Goal: Task Accomplishment & Management: Manage account settings

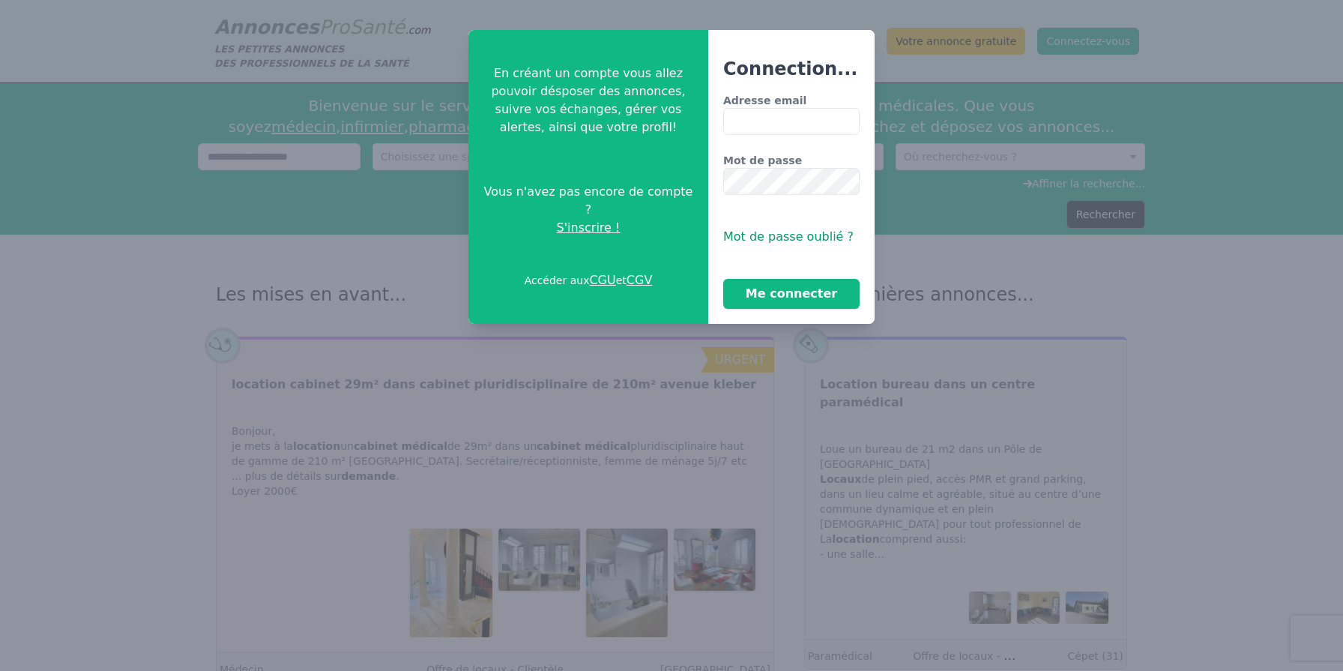
click at [757, 121] on input "Adresse email" at bounding box center [791, 121] width 136 height 27
click at [801, 293] on button "Me connecter" at bounding box center [791, 294] width 136 height 30
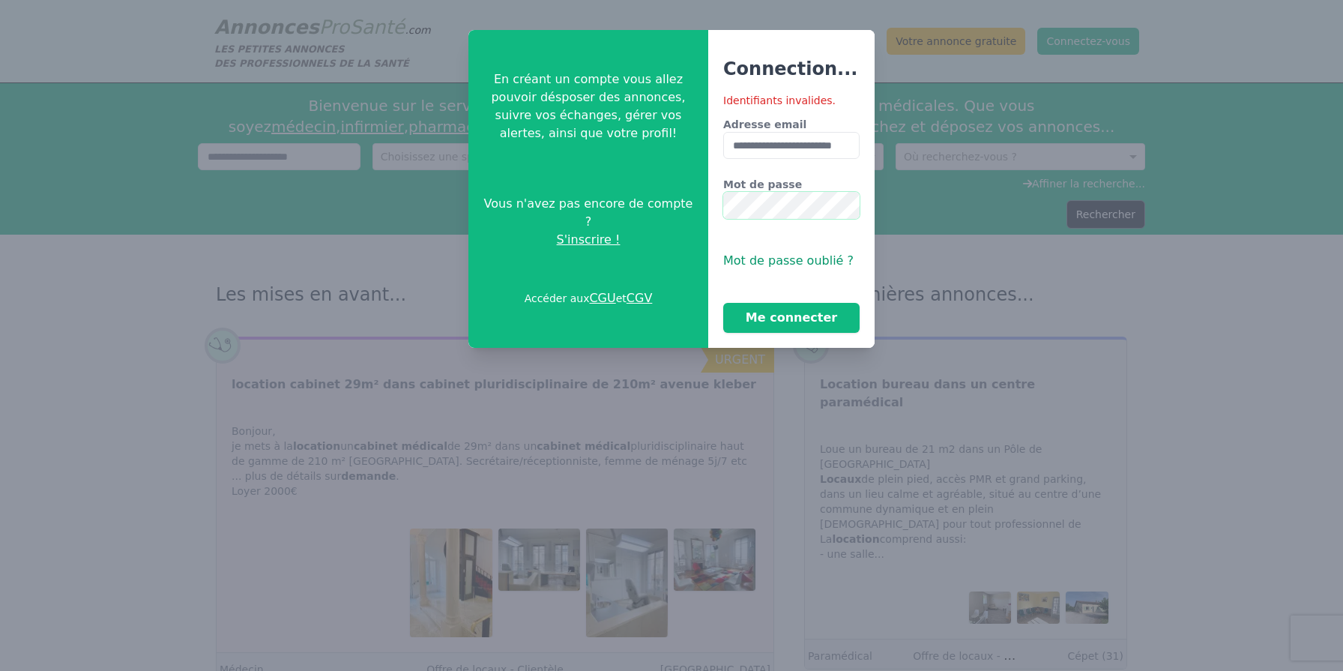
click at [723, 303] on button "Me connecter" at bounding box center [791, 318] width 136 height 30
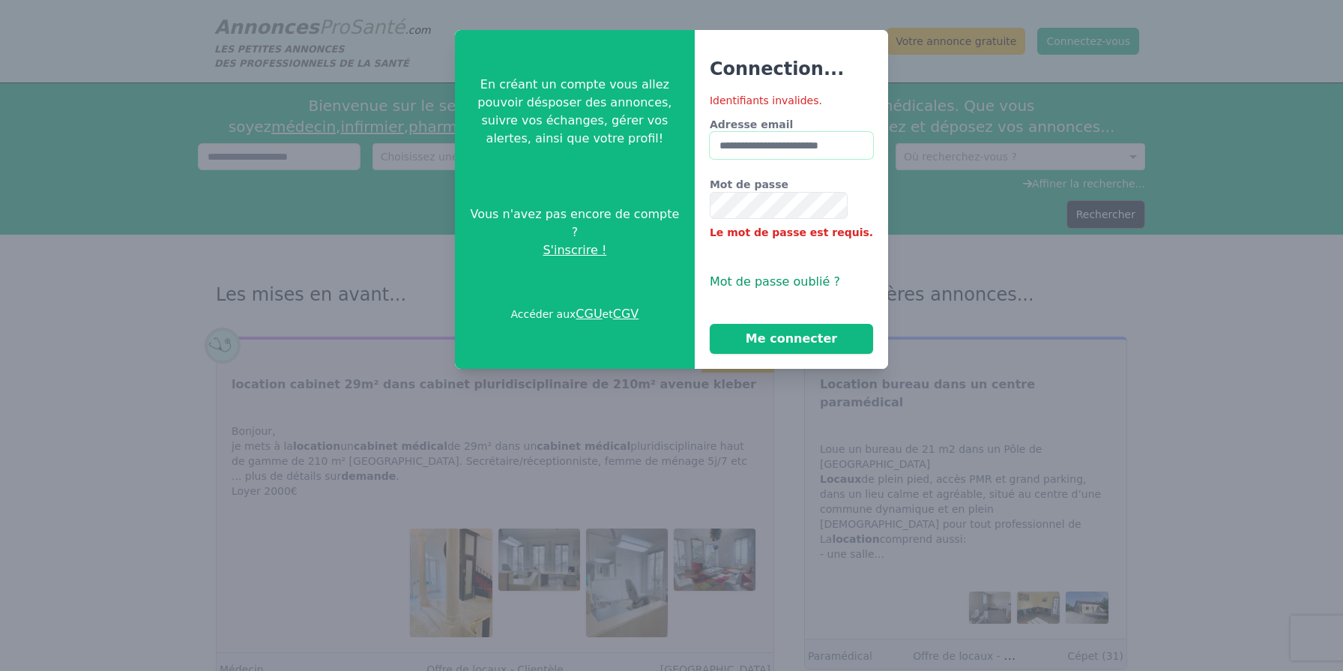
click at [835, 148] on input "**********" at bounding box center [791, 145] width 163 height 27
click at [852, 142] on input "**********" at bounding box center [791, 145] width 163 height 27
click at [788, 144] on input "****" at bounding box center [791, 145] width 163 height 27
type input "*"
type input "**********"
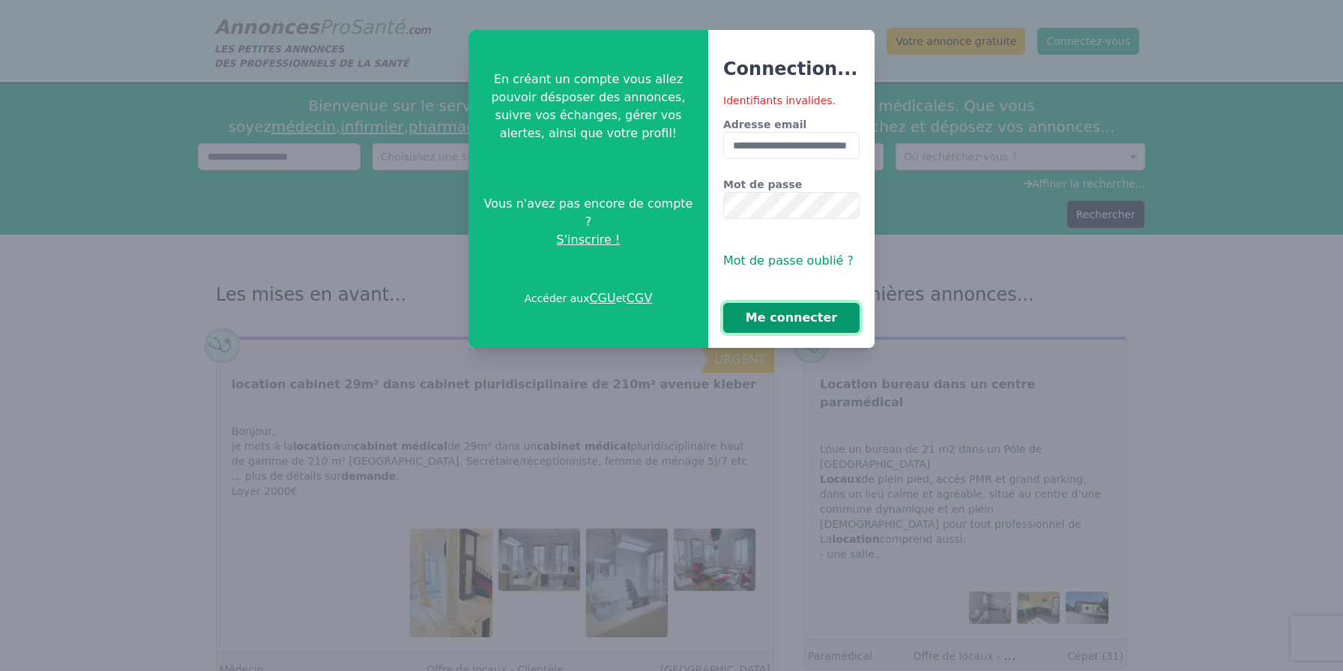
click at [804, 310] on button "Me connecter" at bounding box center [791, 318] width 136 height 30
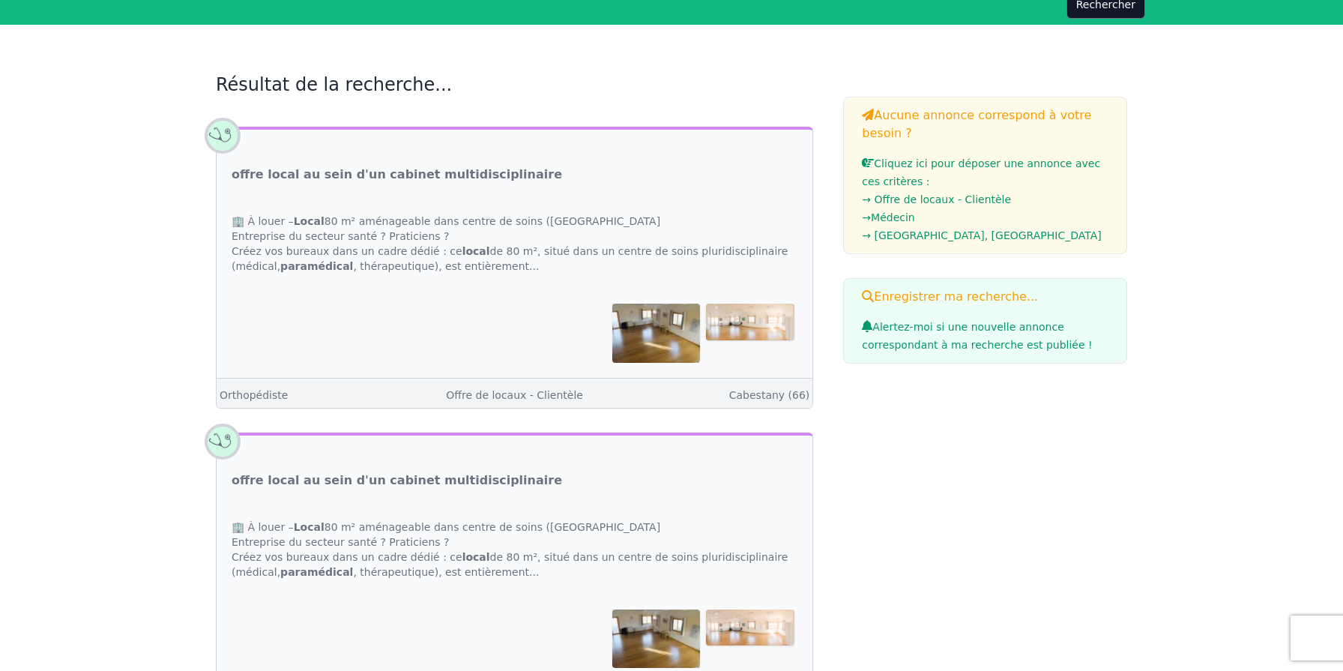
scroll to position [170, 0]
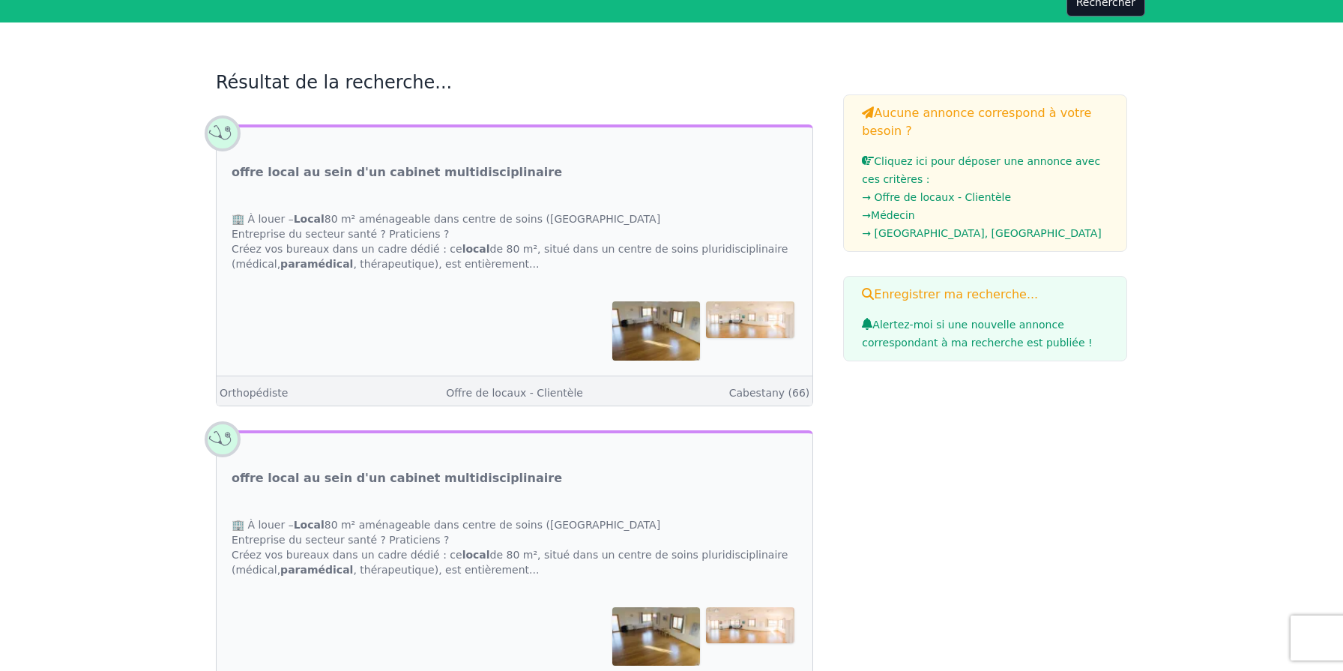
click at [489, 313] on div at bounding box center [515, 330] width 566 height 58
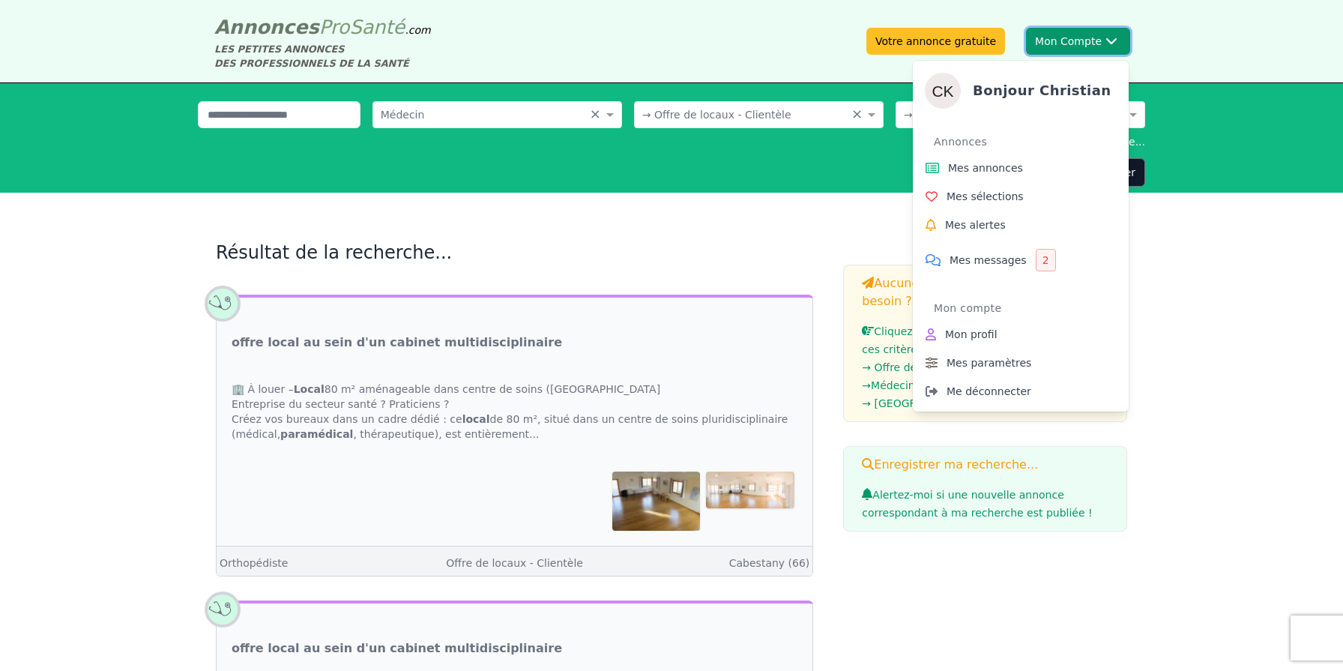
click at [1097, 45] on button "Mon Compte Bonjour [DEMOGRAPHIC_DATA][PERSON_NAME] annonces Mes sélections Mes …" at bounding box center [1078, 41] width 104 height 27
click at [968, 172] on span "Mes annonces" at bounding box center [985, 167] width 75 height 15
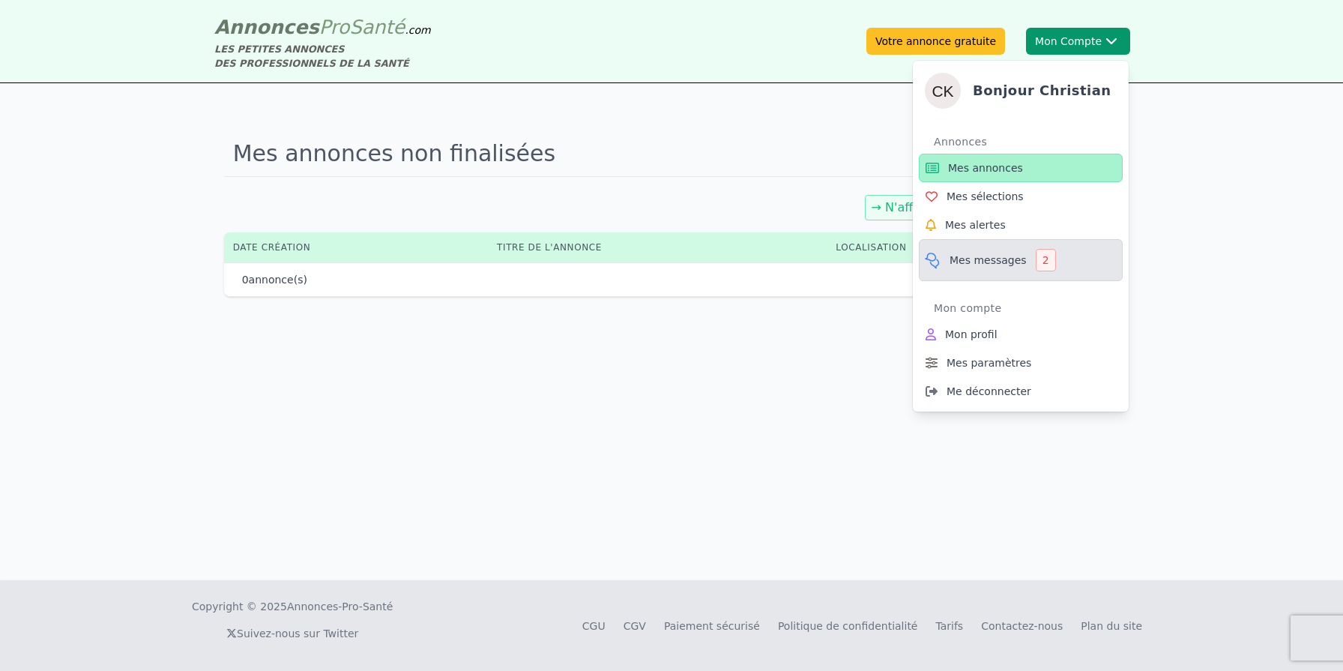
click at [987, 264] on span "Mes messages" at bounding box center [988, 260] width 77 height 15
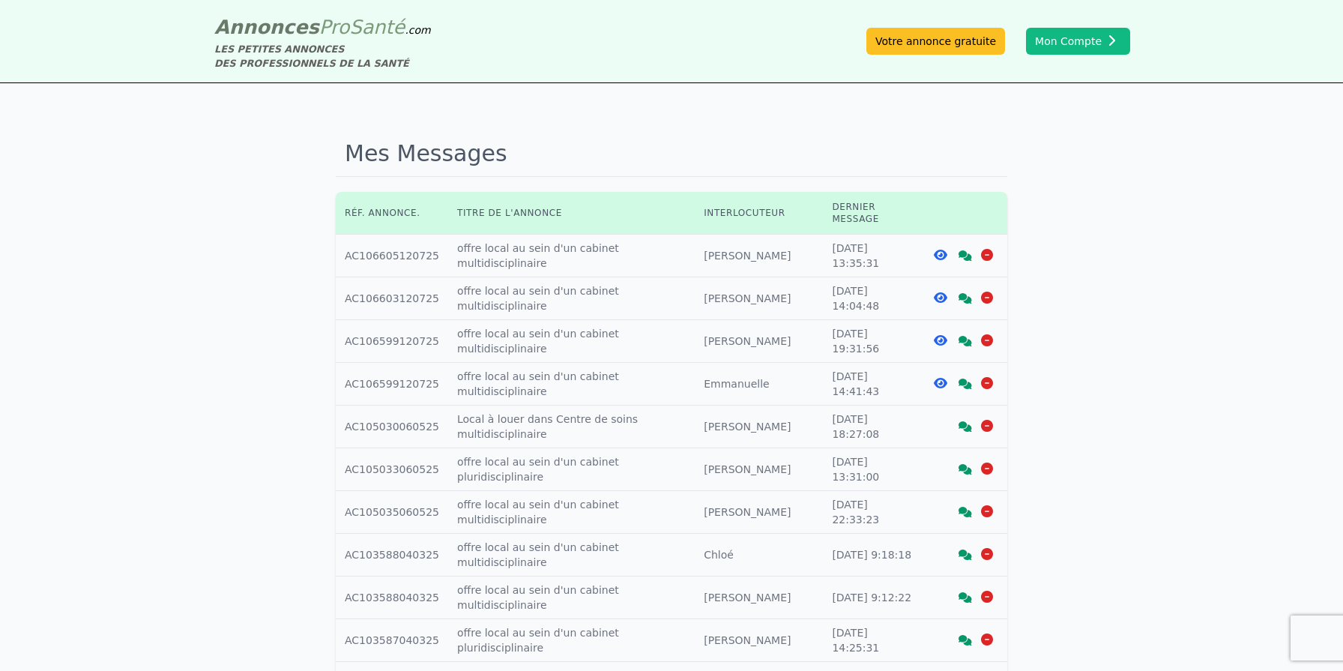
click at [1256, 217] on div "Mes Messages Réf. annonce. Titre de l'annonce Interlocuteur Dernier message Réf…" at bounding box center [671, 593] width 1343 height 1021
click at [937, 249] on icon at bounding box center [940, 255] width 13 height 12
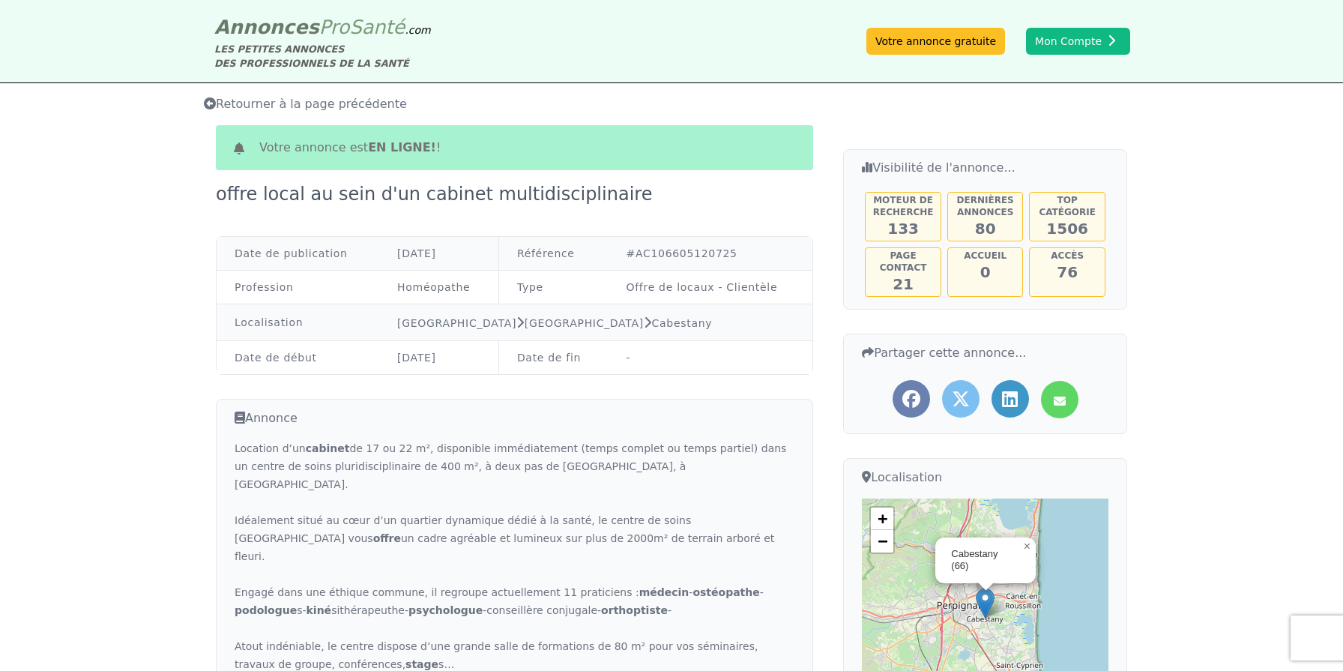
drag, startPoint x: 234, startPoint y: 448, endPoint x: 609, endPoint y: 525, distance: 383.2
click at [609, 525] on div "Location d’un cabinet de 17 ou 22 m², disponible immédiatement (temps complet o…" at bounding box center [515, 610] width 560 height 342
copy div "Location d’un cabinet de 17 ou 22 m², disponible immédiatement (temps complet o…"
click at [942, 40] on link "Votre annonce gratuite" at bounding box center [935, 41] width 139 height 27
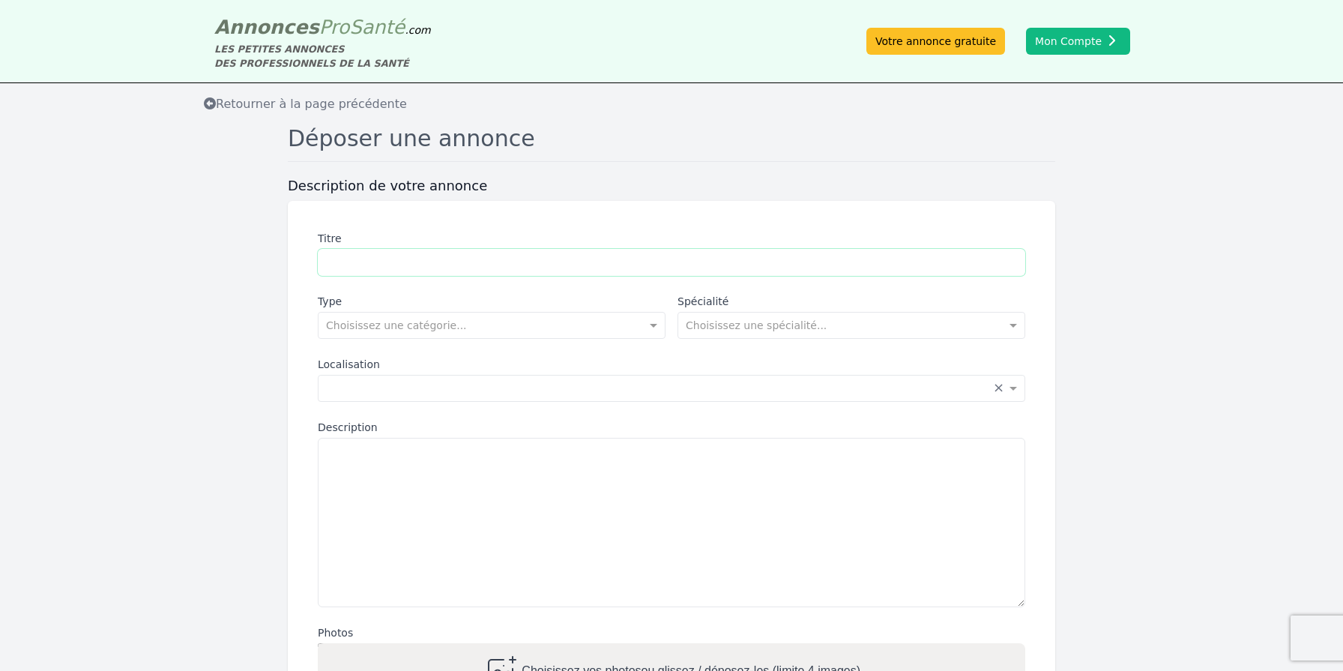
click at [364, 261] on input "Titre" at bounding box center [672, 262] width 708 height 27
type input "**********"
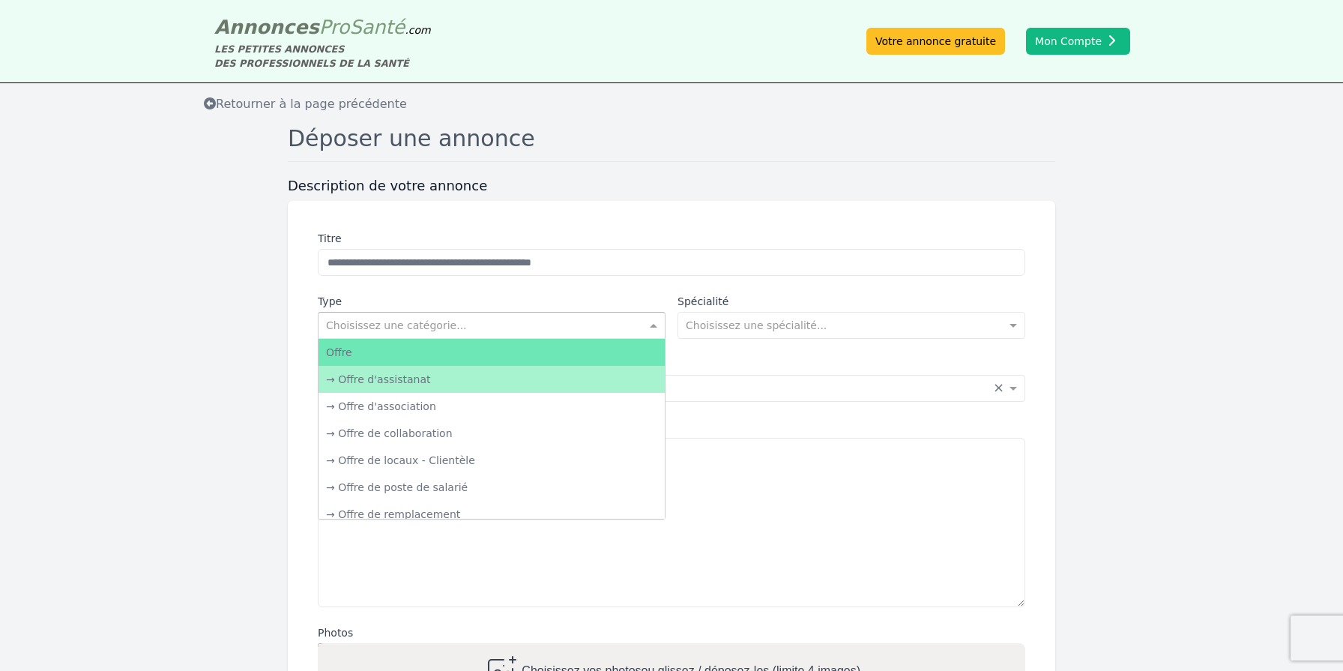
click at [393, 322] on input "text" at bounding box center [476, 323] width 301 height 15
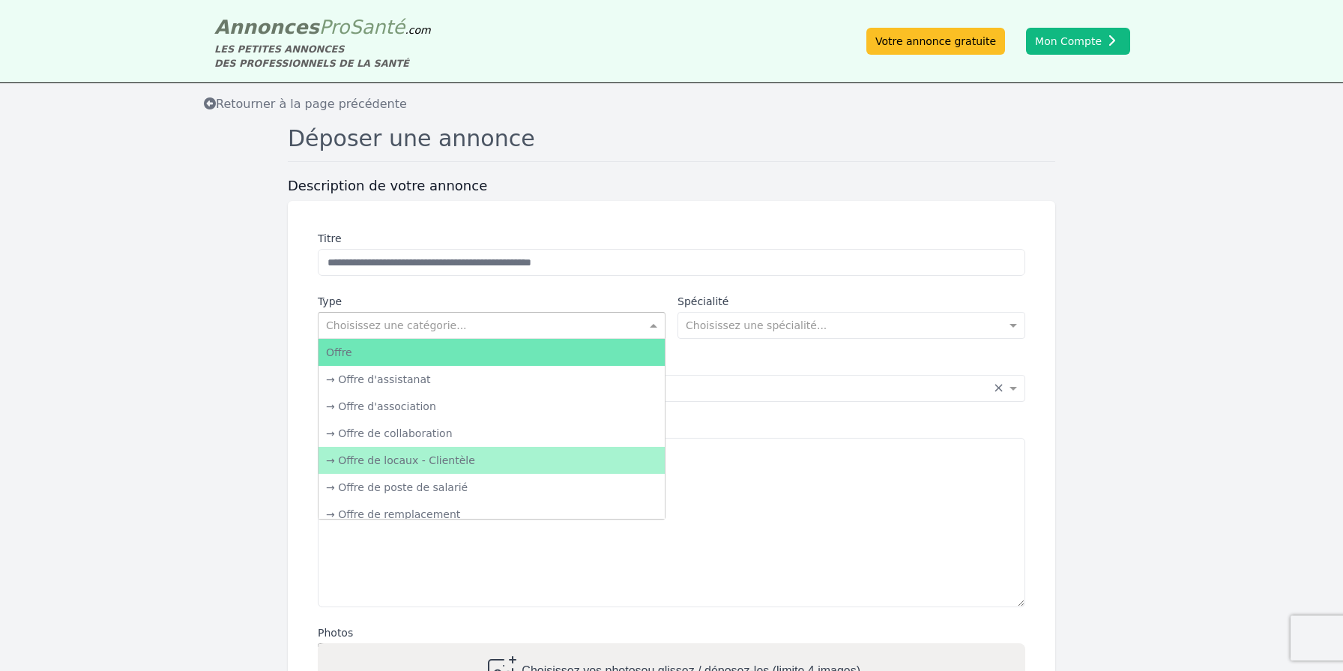
click at [347, 462] on div "→ Offre de locaux - Clientèle" at bounding box center [492, 460] width 346 height 27
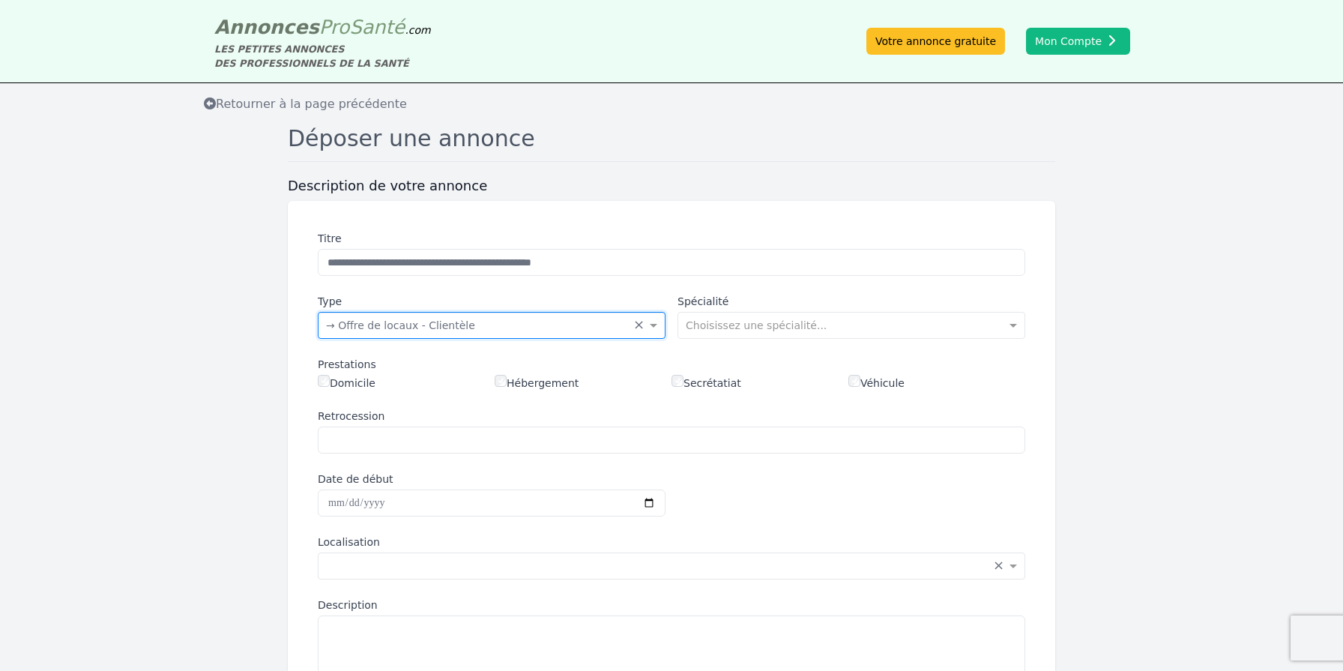
click at [551, 326] on input "text" at bounding box center [476, 323] width 301 height 15
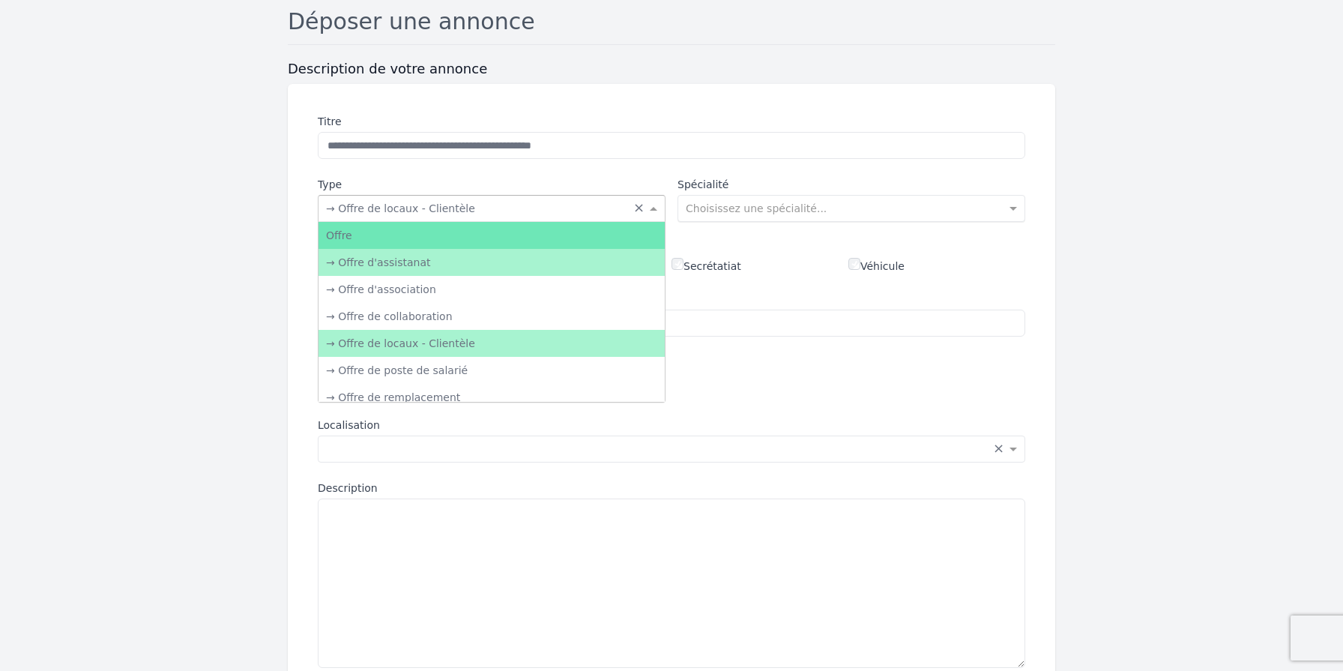
click at [721, 209] on input "text" at bounding box center [836, 206] width 301 height 15
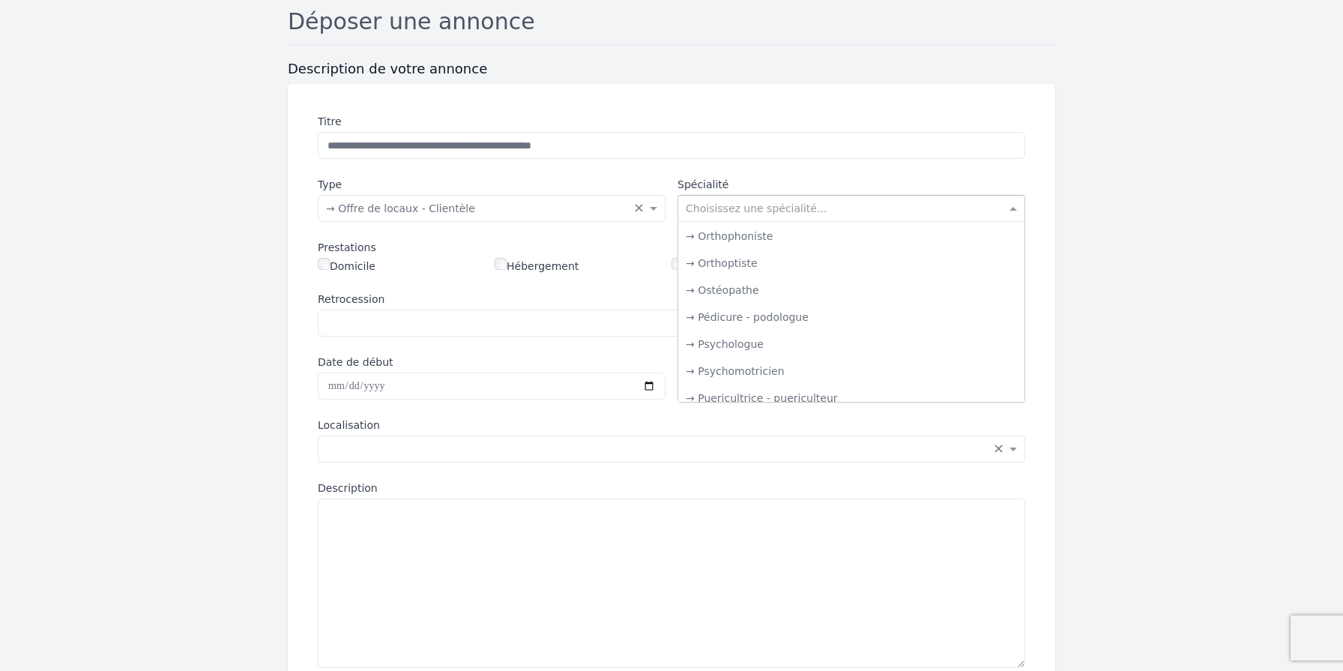
scroll to position [2518, 0]
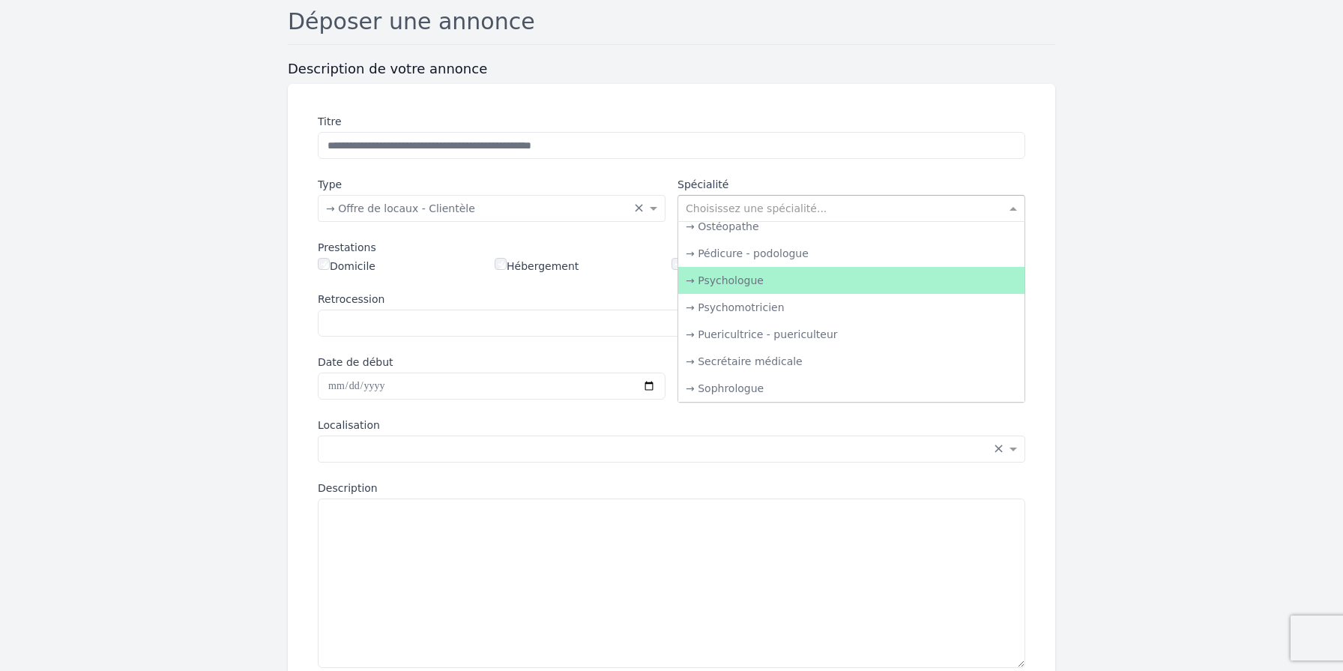
click at [729, 286] on div "→ Psychologue" at bounding box center [851, 280] width 346 height 27
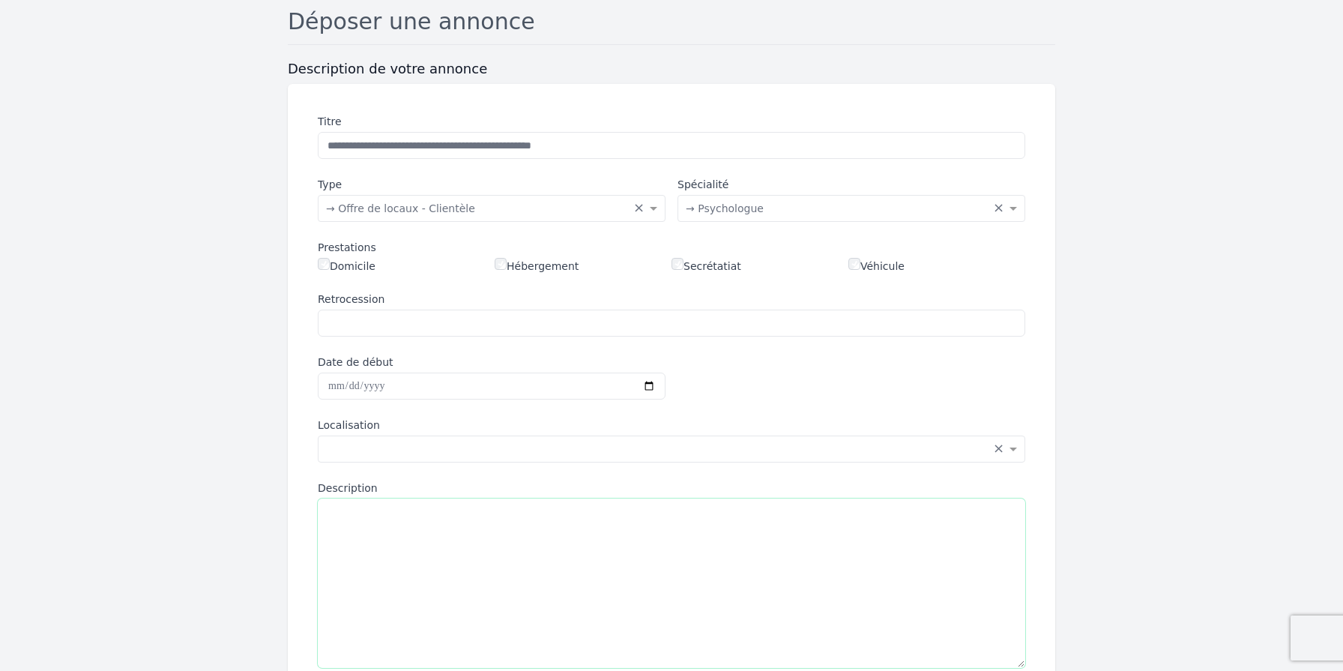
click at [361, 530] on textarea "Description" at bounding box center [672, 582] width 708 height 169
paste textarea "**********"
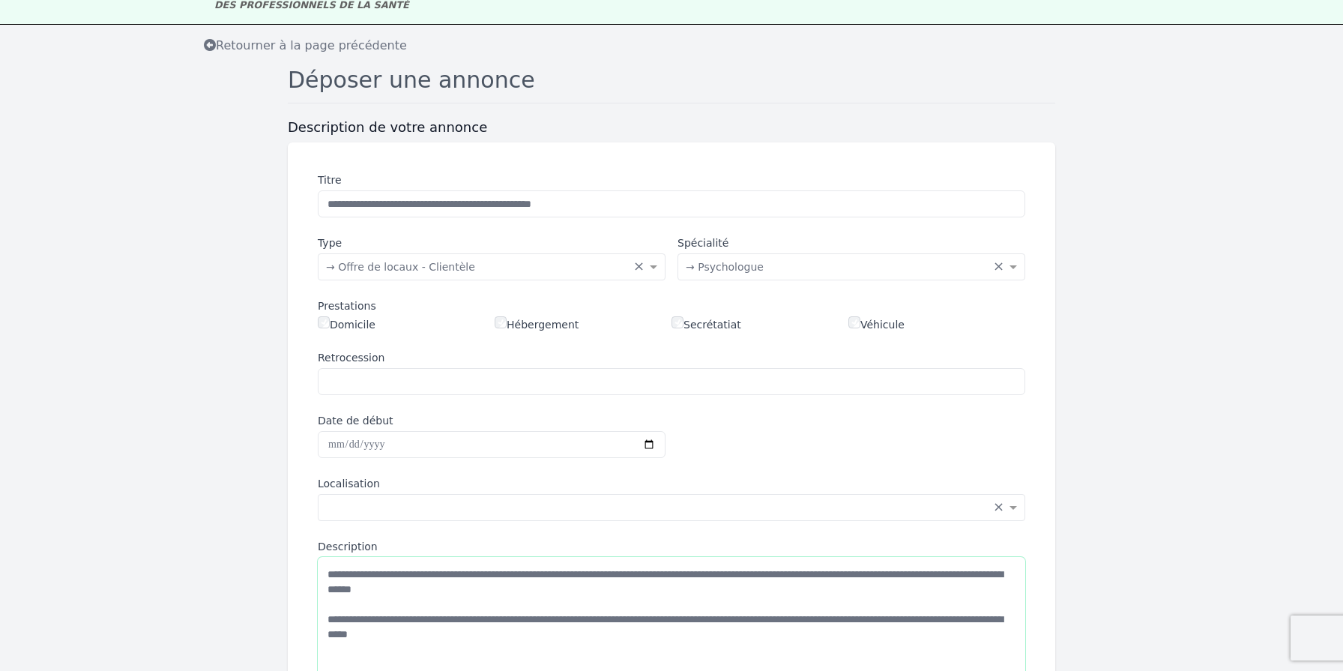
scroll to position [58, 0]
type textarea "**********"
click at [488, 264] on input "text" at bounding box center [476, 266] width 301 height 15
click at [511, 242] on label "Type" at bounding box center [492, 243] width 348 height 15
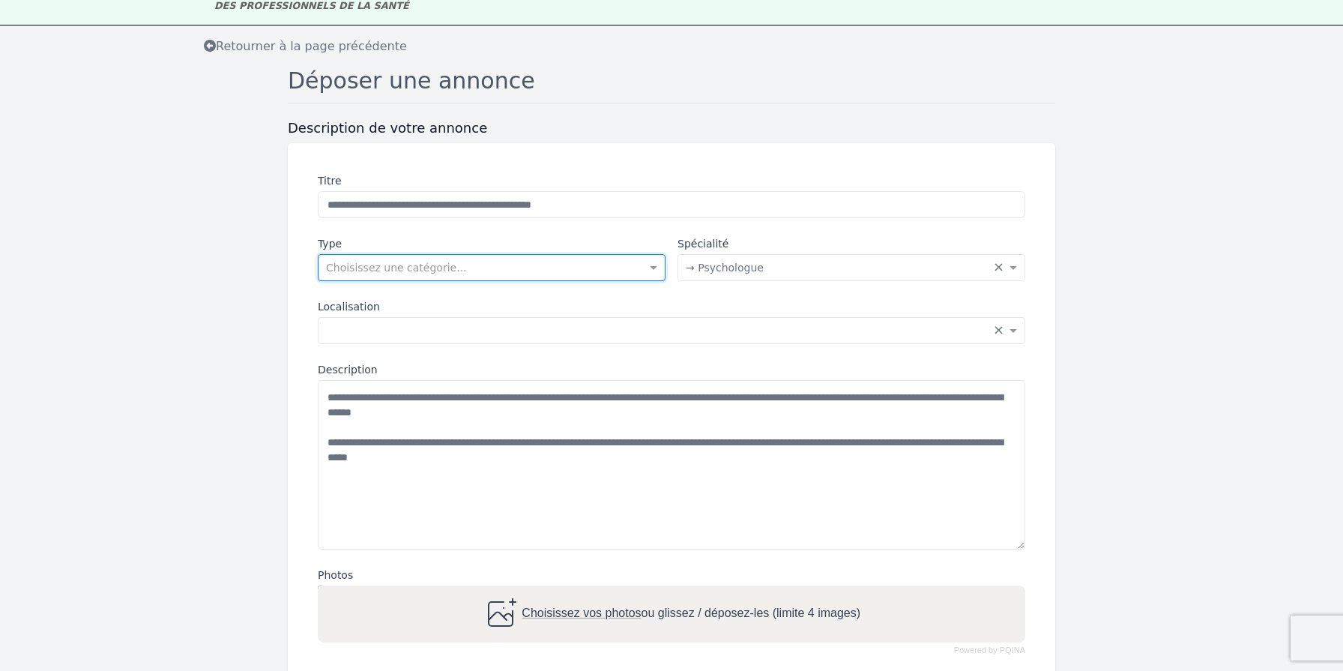
click at [491, 272] on input "text" at bounding box center [476, 266] width 301 height 15
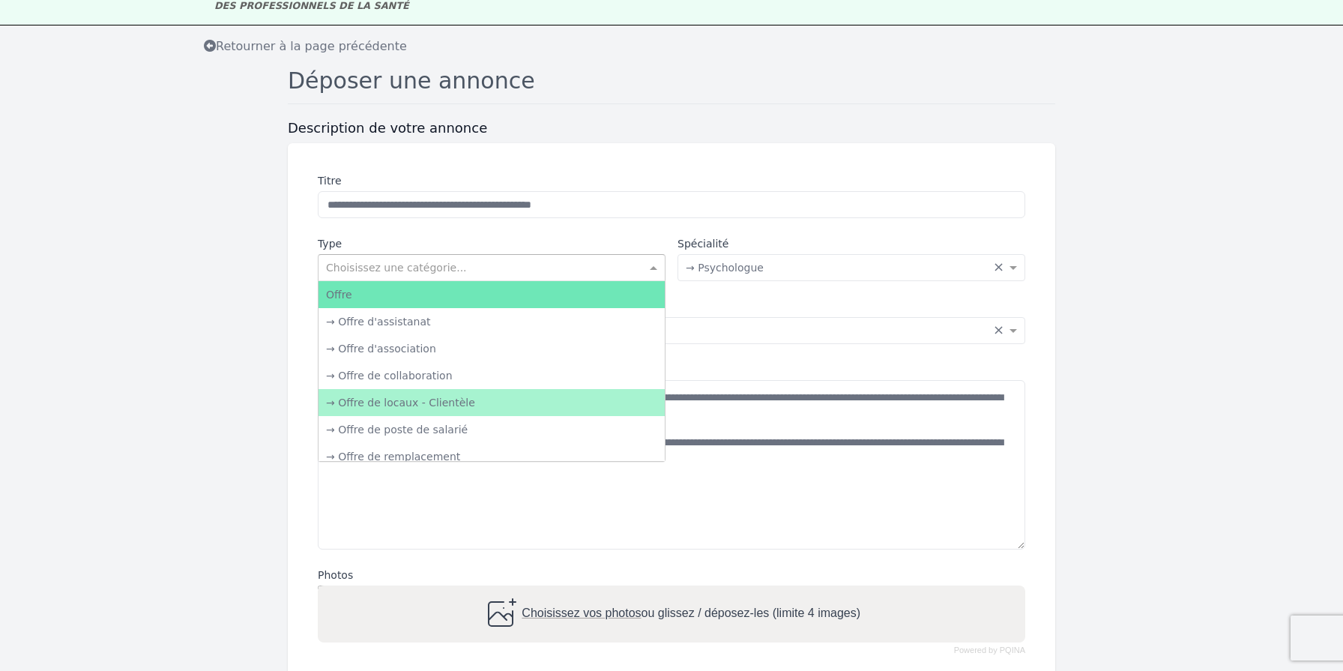
click at [468, 403] on div "→ Offre de locaux - Clientèle" at bounding box center [492, 402] width 346 height 27
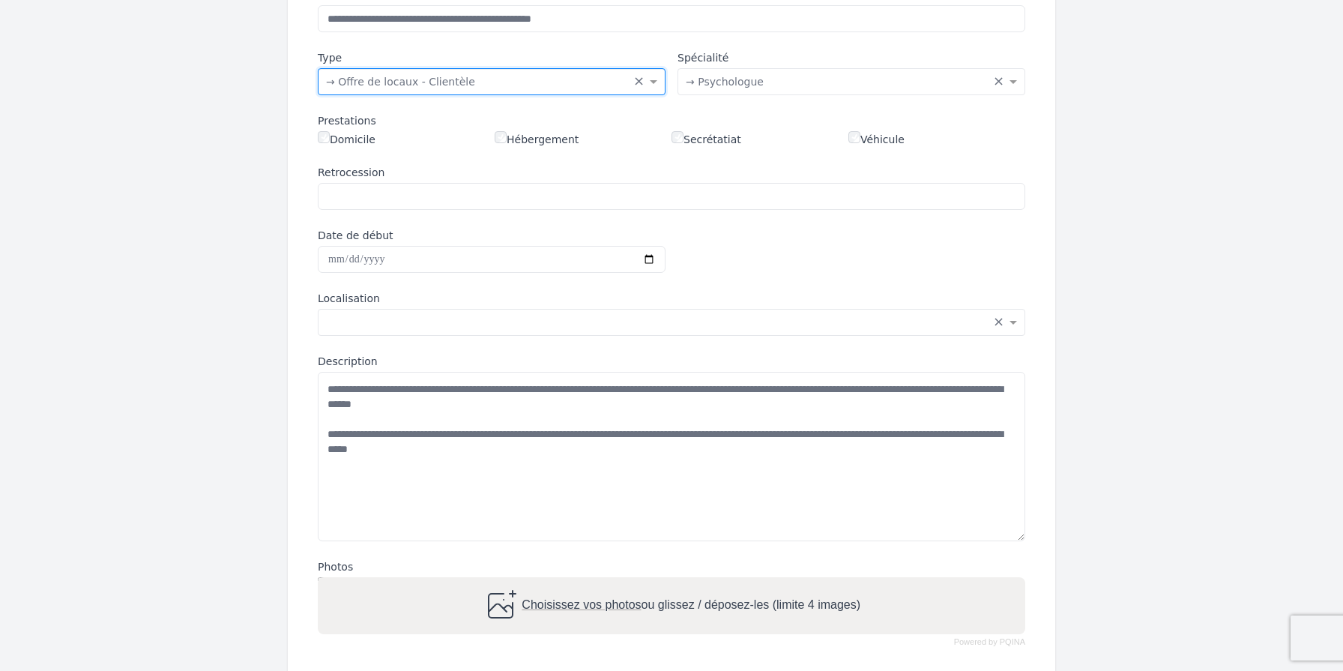
scroll to position [247, 0]
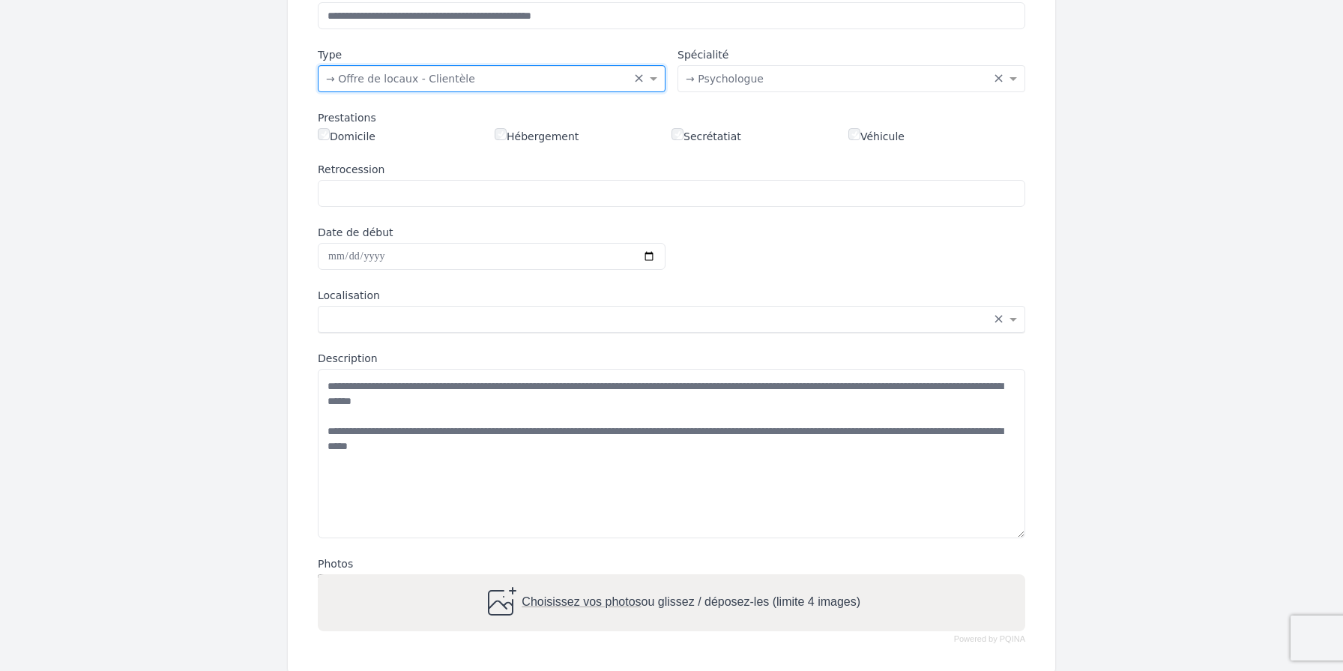
click at [346, 329] on div "Saisissez la localisation... × ×" at bounding box center [672, 319] width 708 height 27
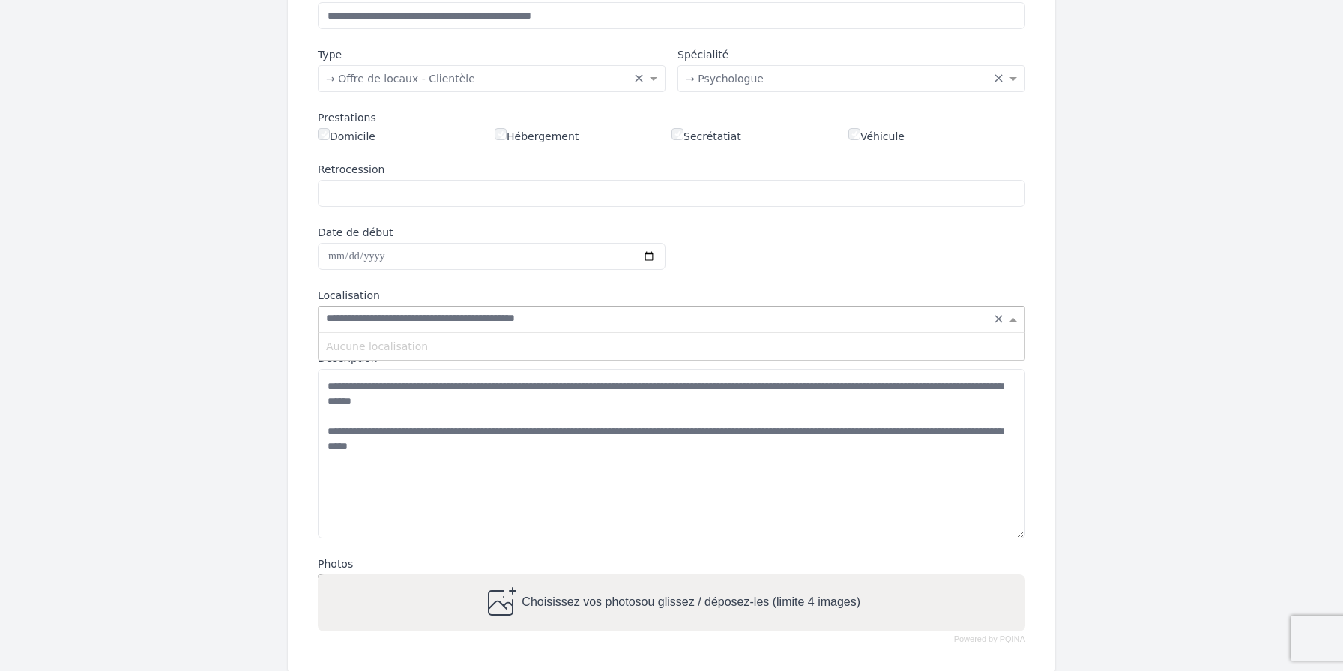
type input "**********"
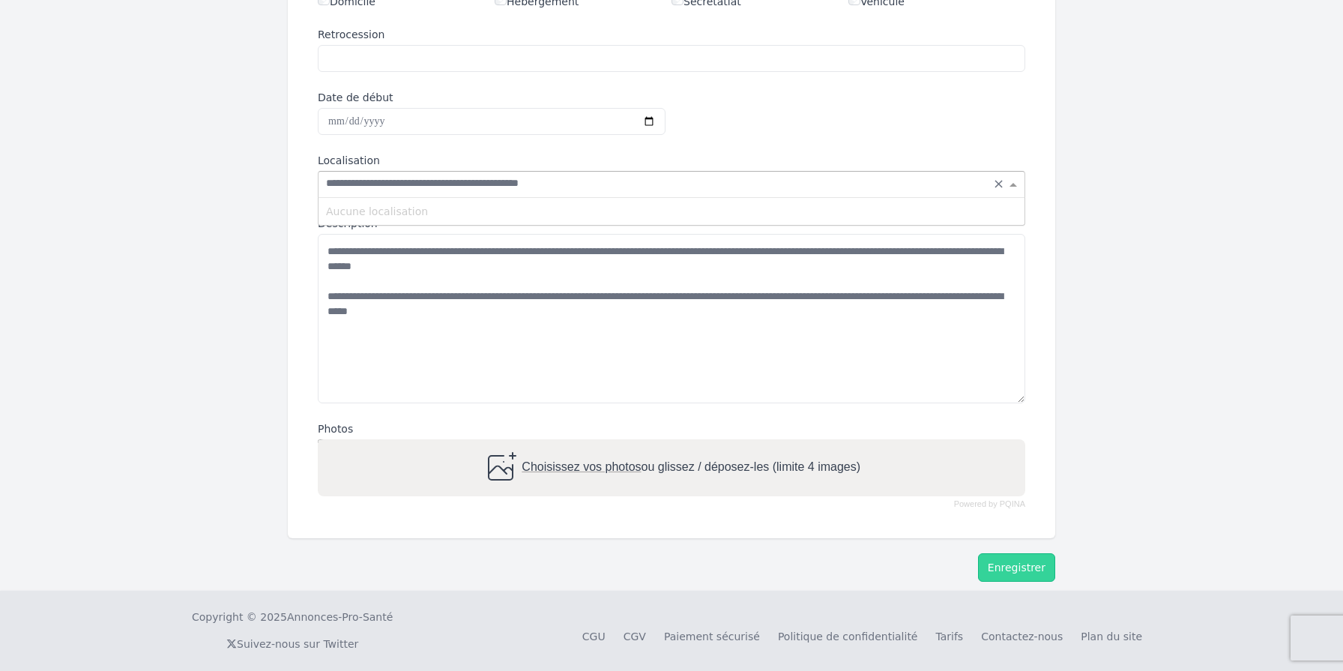
scroll to position [382, 0]
click at [594, 466] on span "Choisissez vos photos" at bounding box center [581, 466] width 119 height 13
click at [594, 443] on input "Choisissez vos photos ou glissez / déposez-les (limite 4 images)" at bounding box center [672, 440] width 708 height 4
type input "**********"
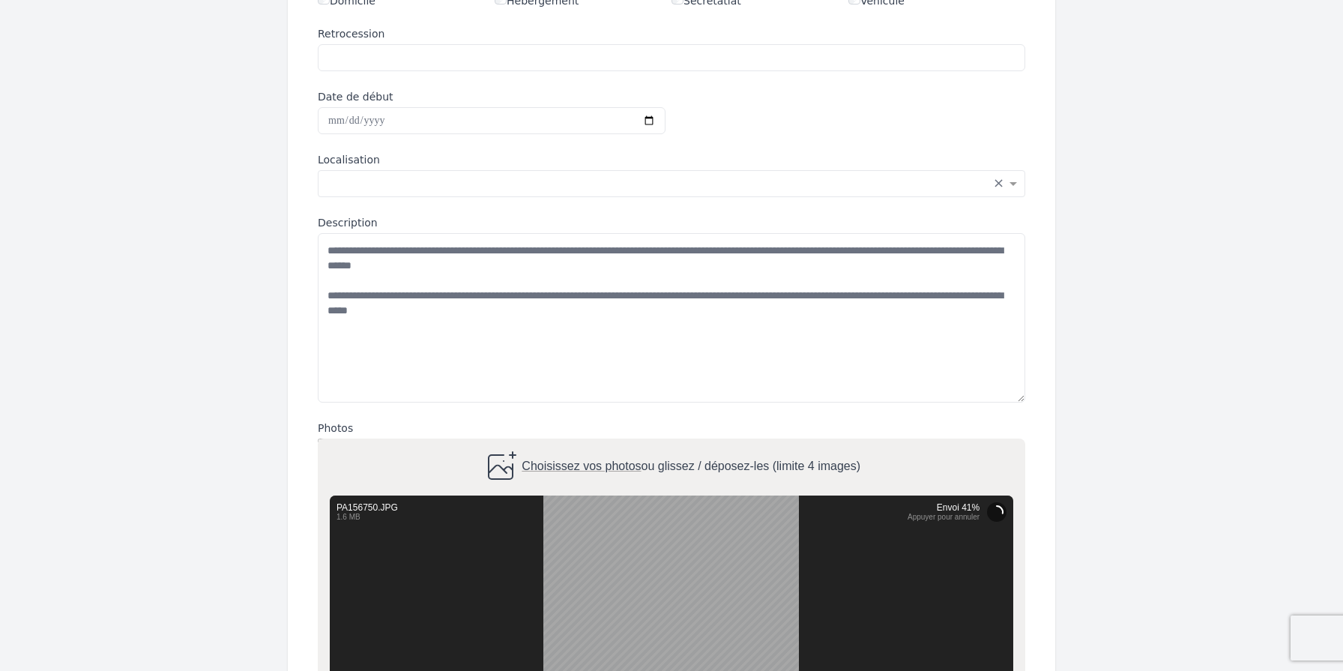
click at [570, 465] on span "Choisissez vos photos" at bounding box center [581, 466] width 119 height 13
click at [570, 443] on input "Choisissez vos photos ou glissez / déposez-les (limite 4 images)" at bounding box center [672, 440] width 708 height 4
type input "**********"
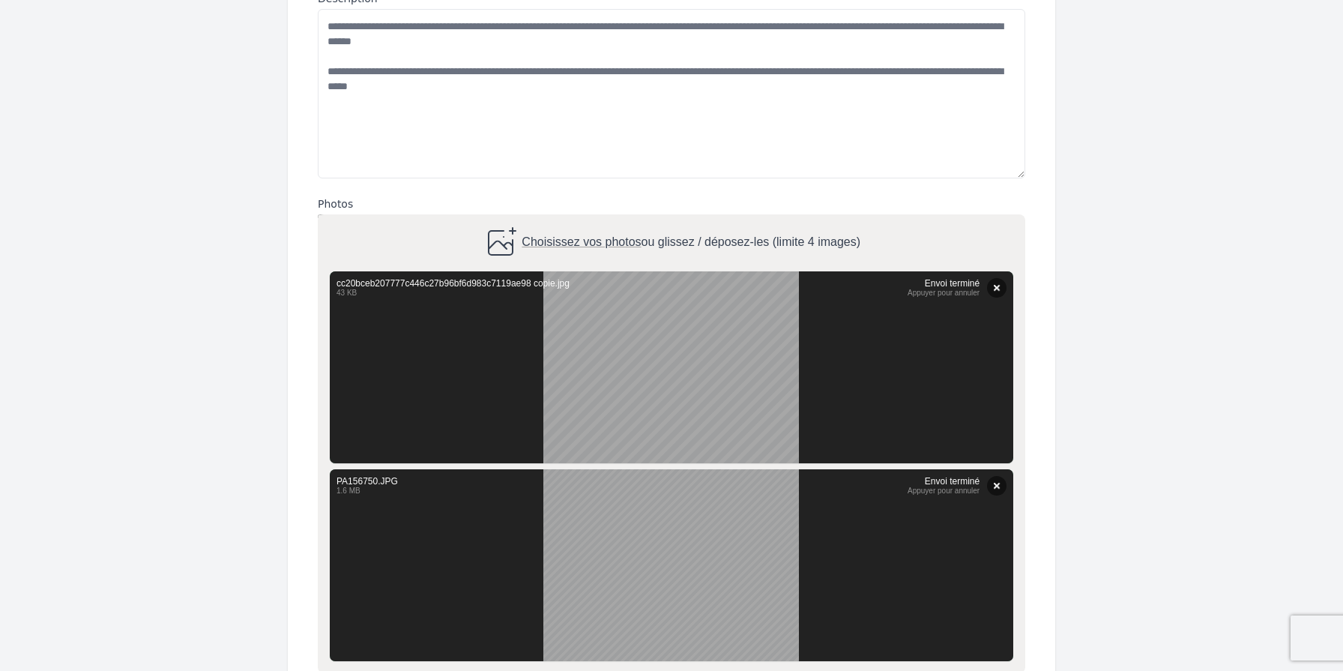
scroll to position [794, 0]
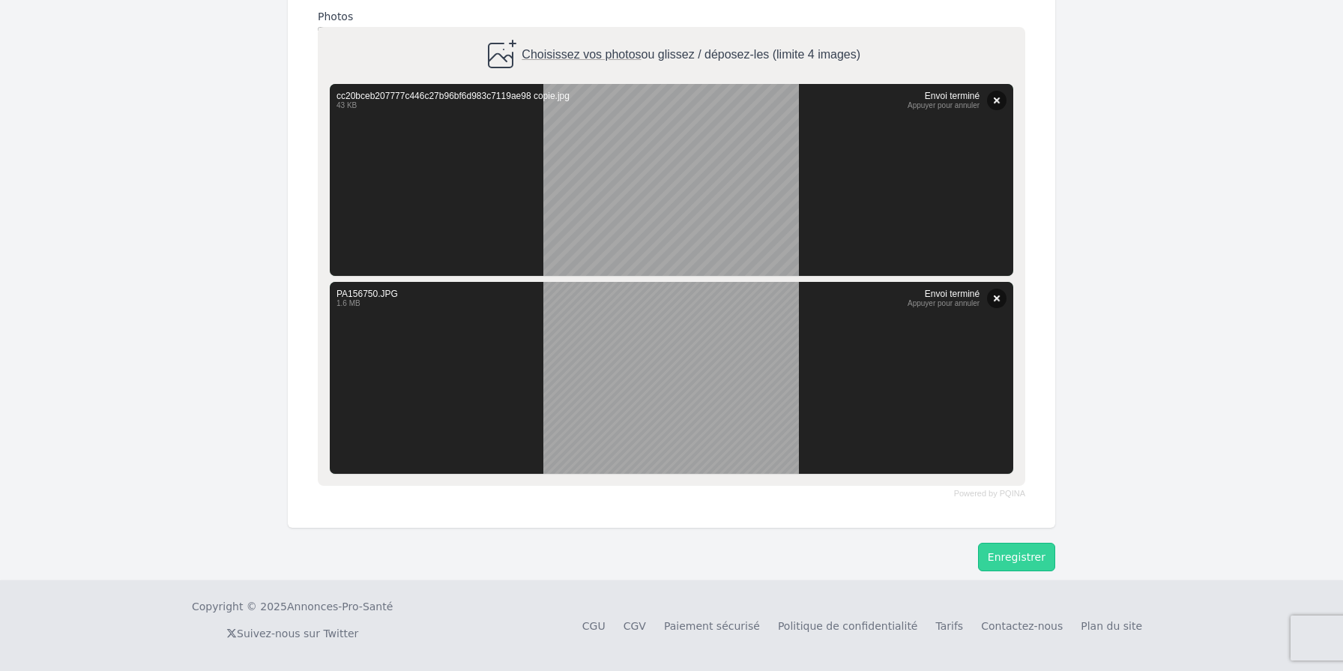
click at [591, 55] on span "Choisissez vos photos" at bounding box center [581, 55] width 119 height 13
click at [591, 31] on input "Choisissez vos photos ou glissez / déposez-les (limite 4 images)" at bounding box center [672, 29] width 708 height 4
type input "**********"
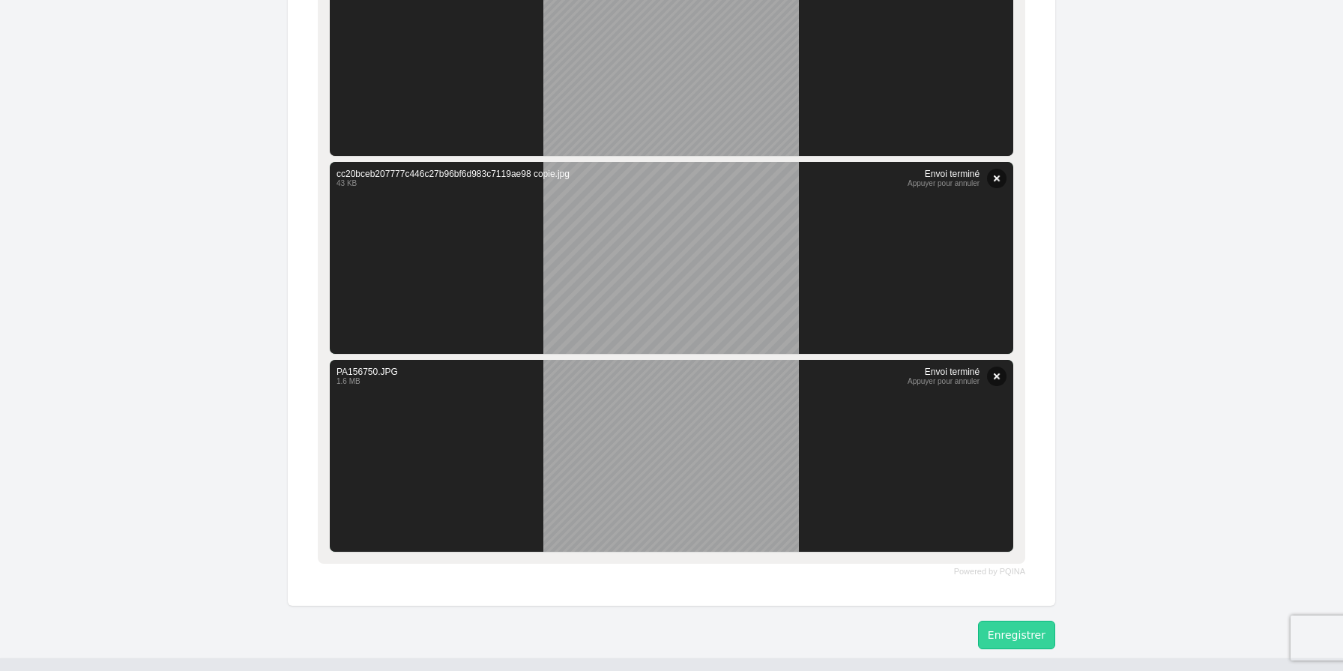
scroll to position [992, 0]
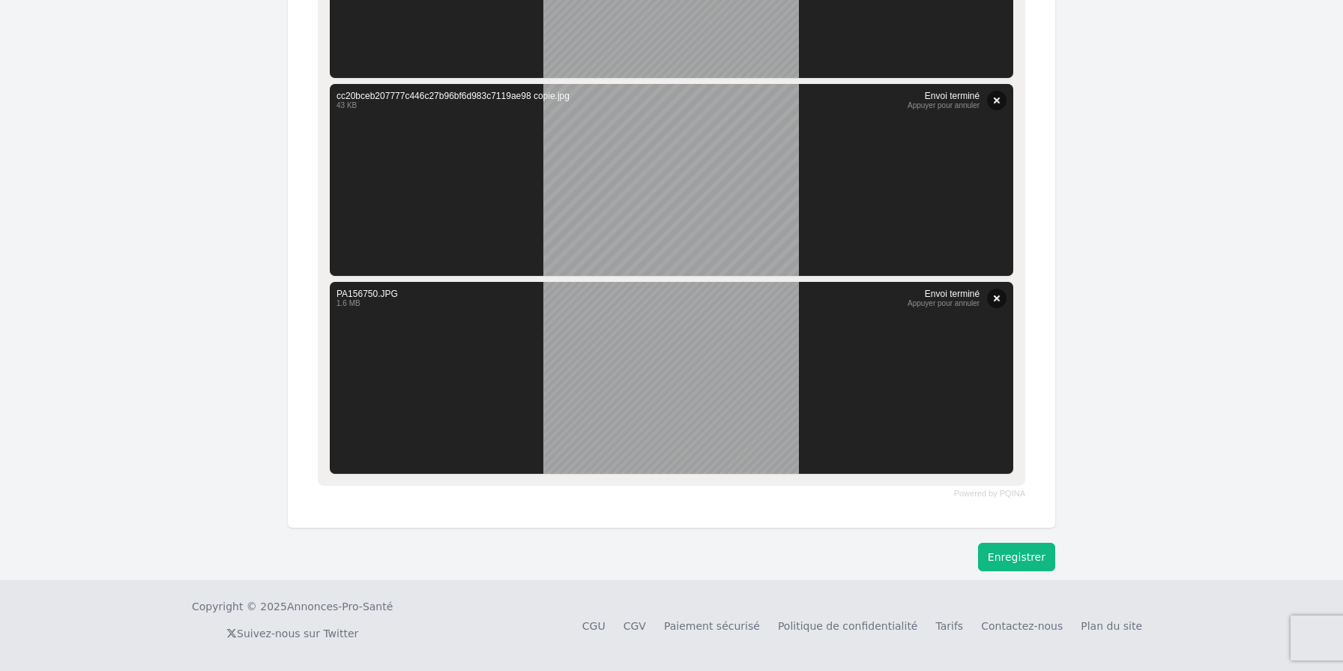
click at [1023, 557] on button "Enregistrer" at bounding box center [1016, 557] width 77 height 28
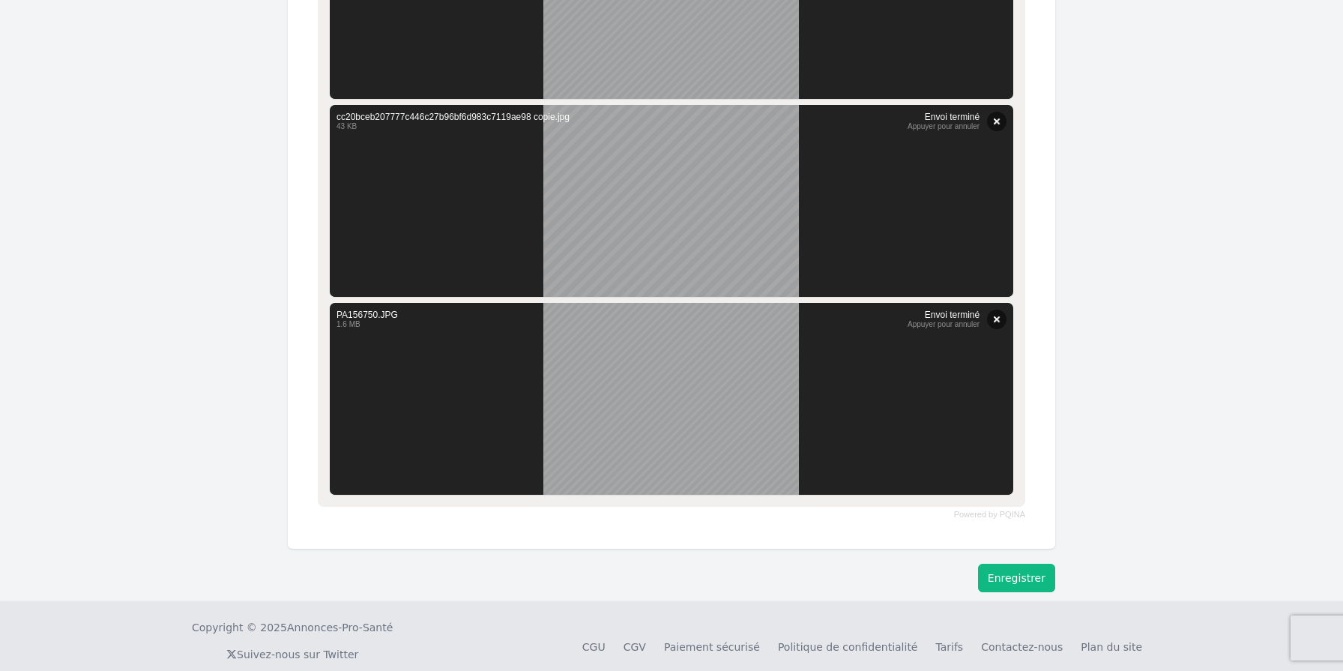
click at [1022, 578] on button "Enregistrer" at bounding box center [1016, 578] width 77 height 28
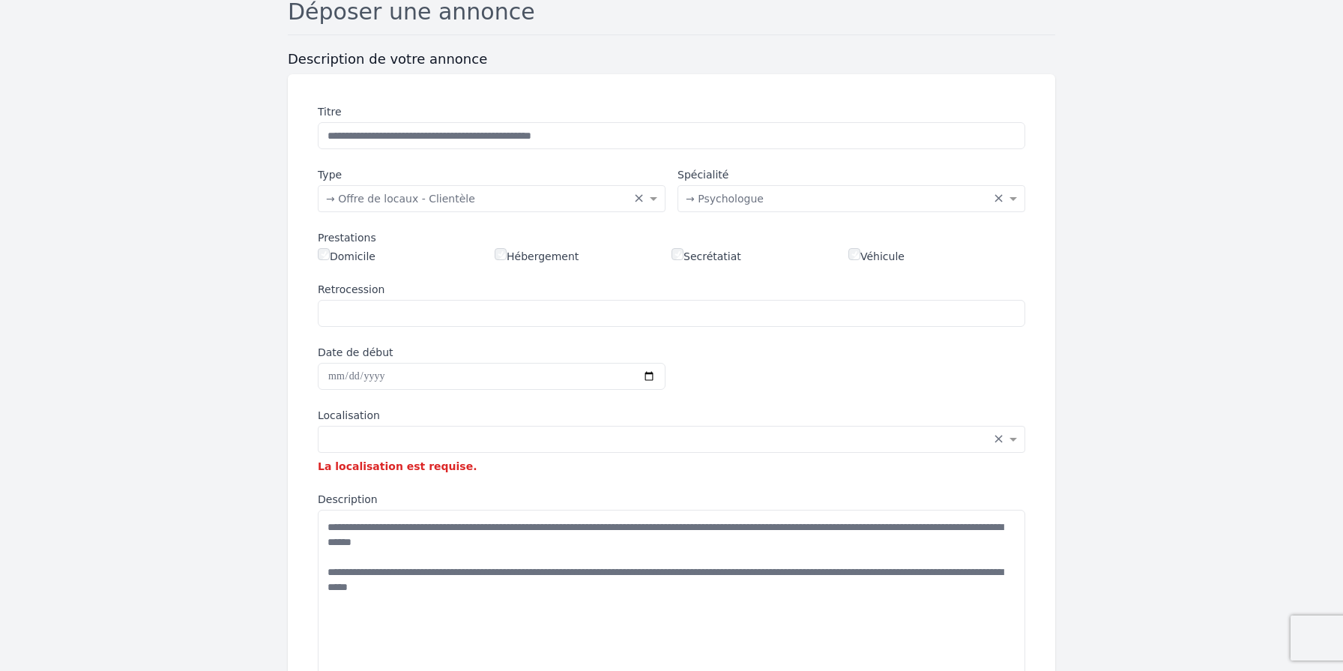
scroll to position [126, 0]
click at [370, 438] on input "text" at bounding box center [656, 438] width 661 height 15
type input "**********"
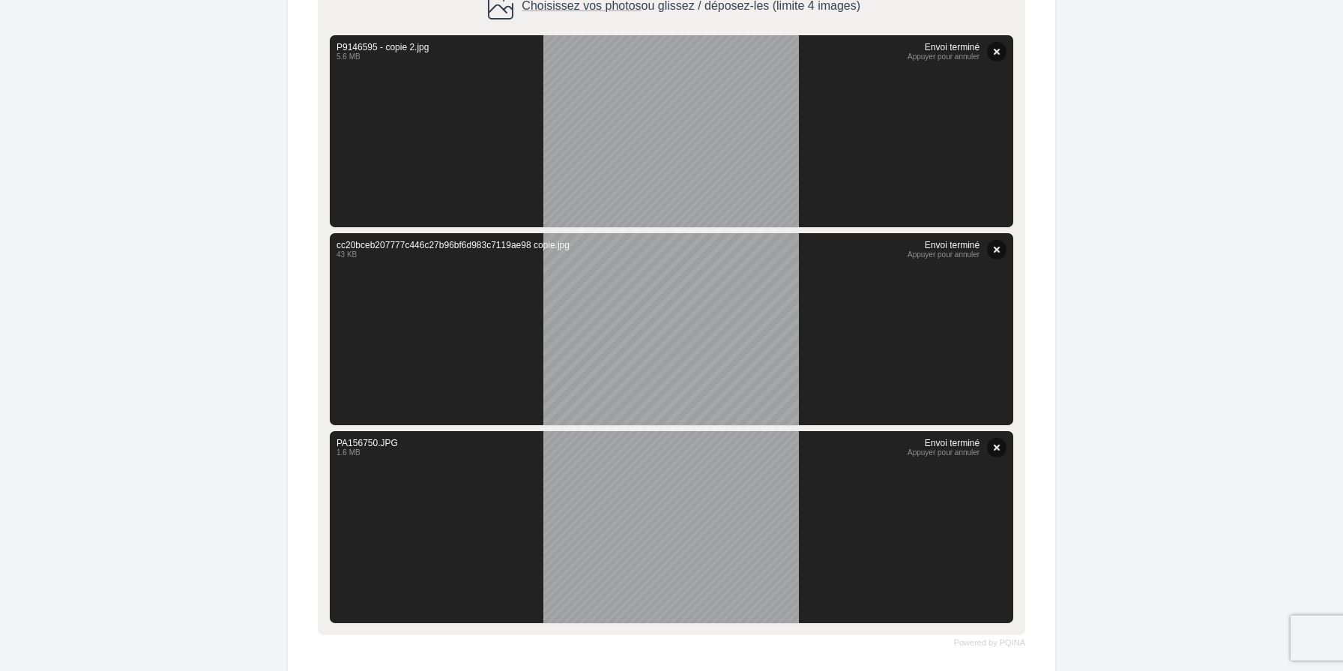
scroll to position [1013, 0]
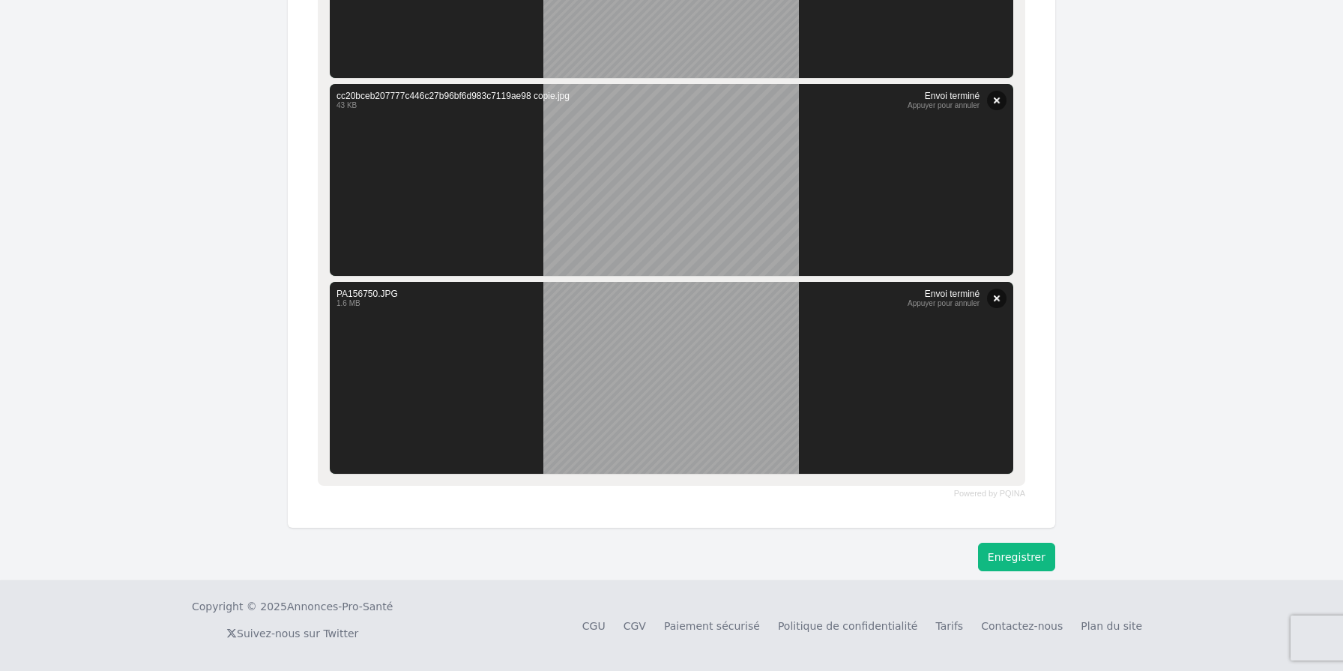
click at [1019, 559] on button "Enregistrer" at bounding box center [1016, 557] width 77 height 28
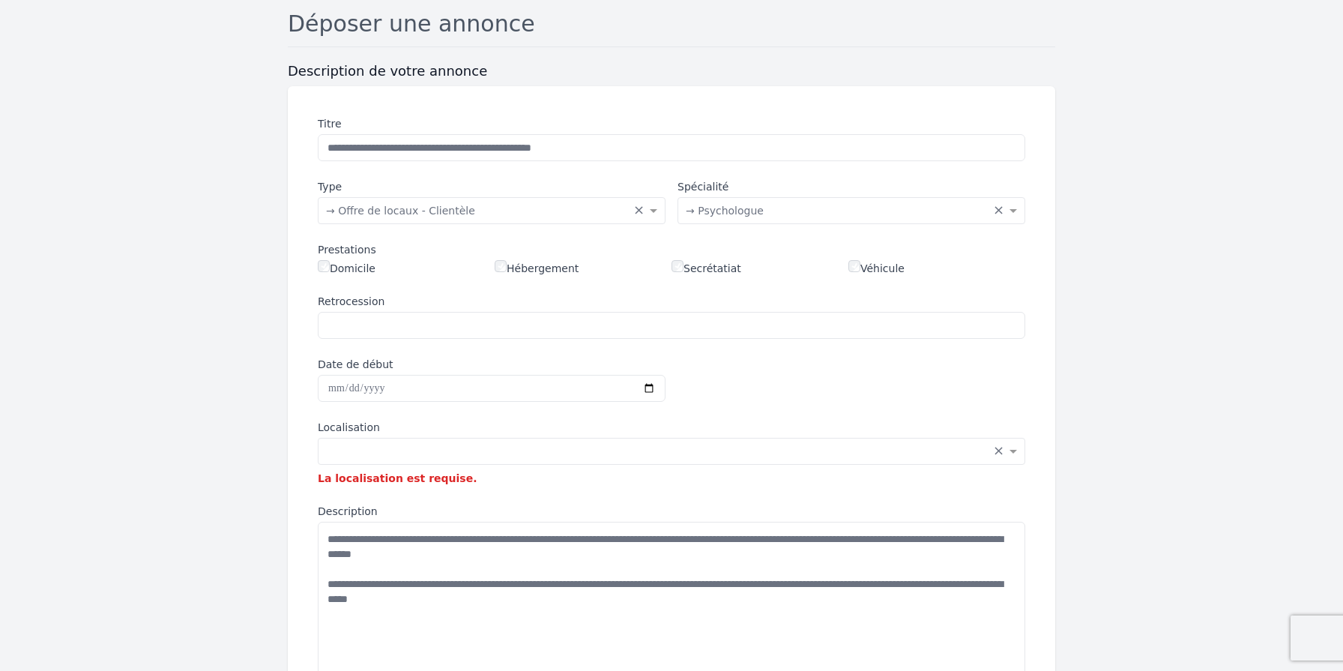
scroll to position [114, 0]
click at [370, 449] on input "text" at bounding box center [656, 450] width 661 height 15
click at [340, 449] on input "text" at bounding box center [656, 450] width 661 height 15
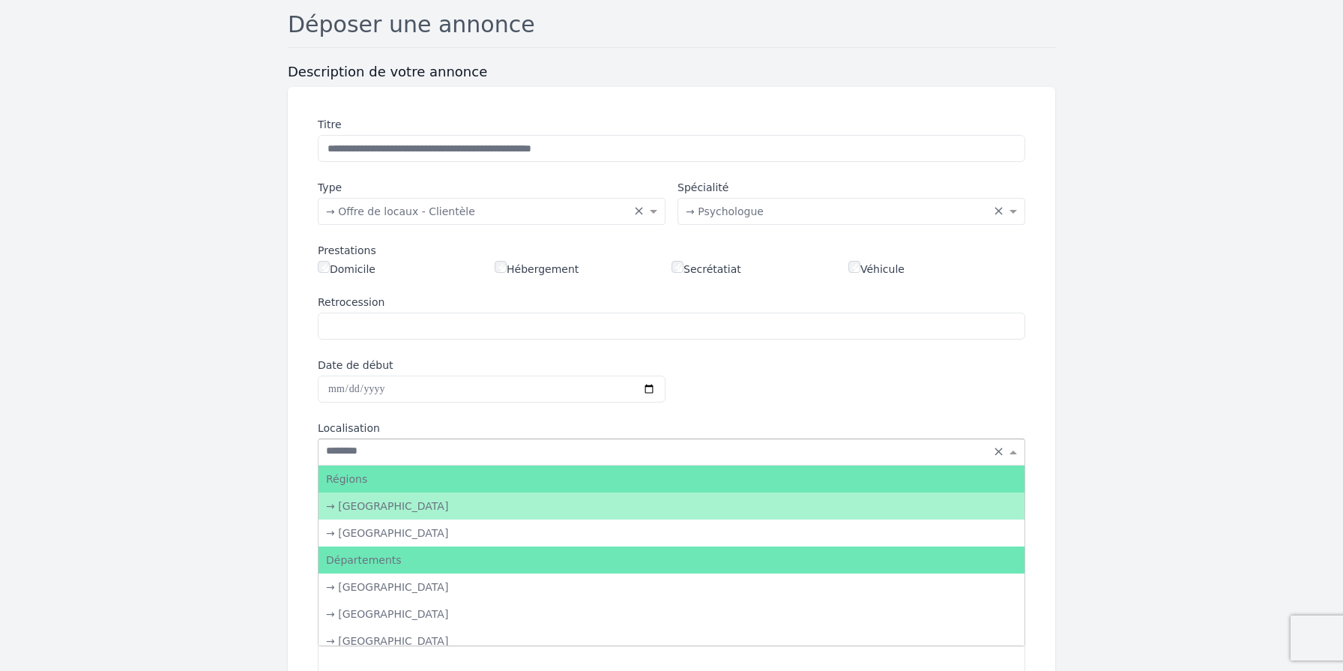
type input "*********"
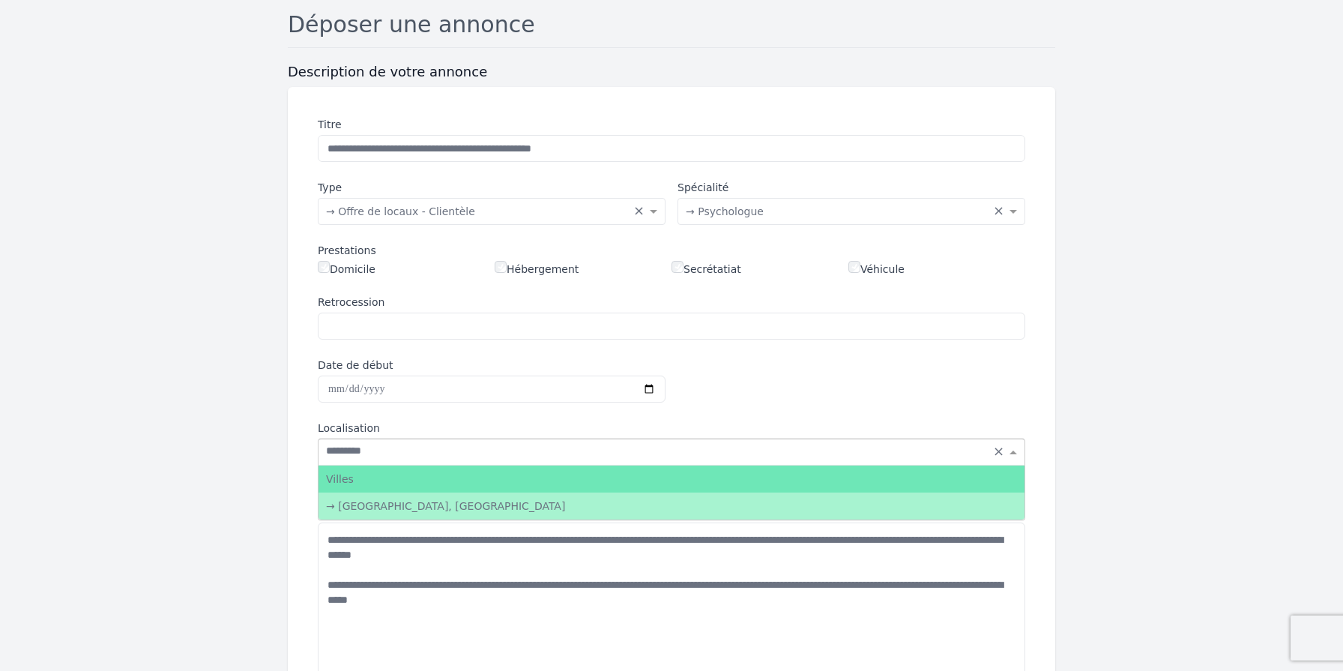
click at [391, 509] on div "→ [GEOGRAPHIC_DATA], [GEOGRAPHIC_DATA]" at bounding box center [672, 505] width 706 height 27
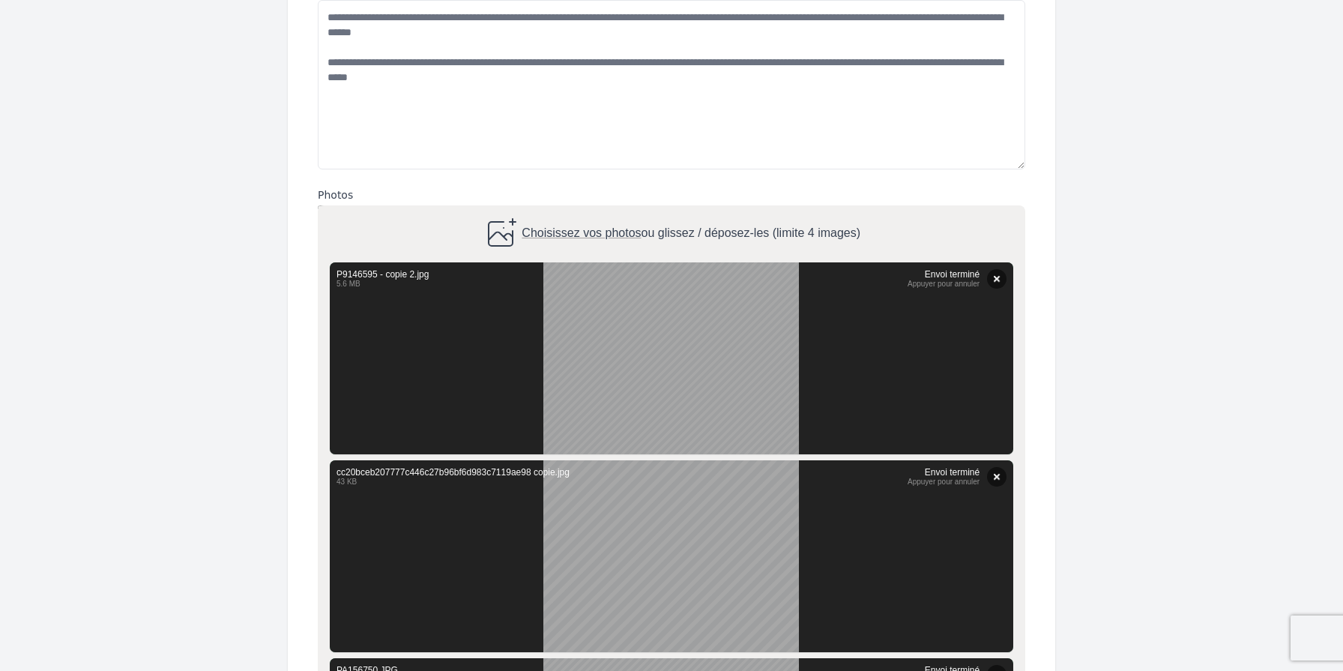
scroll to position [992, 0]
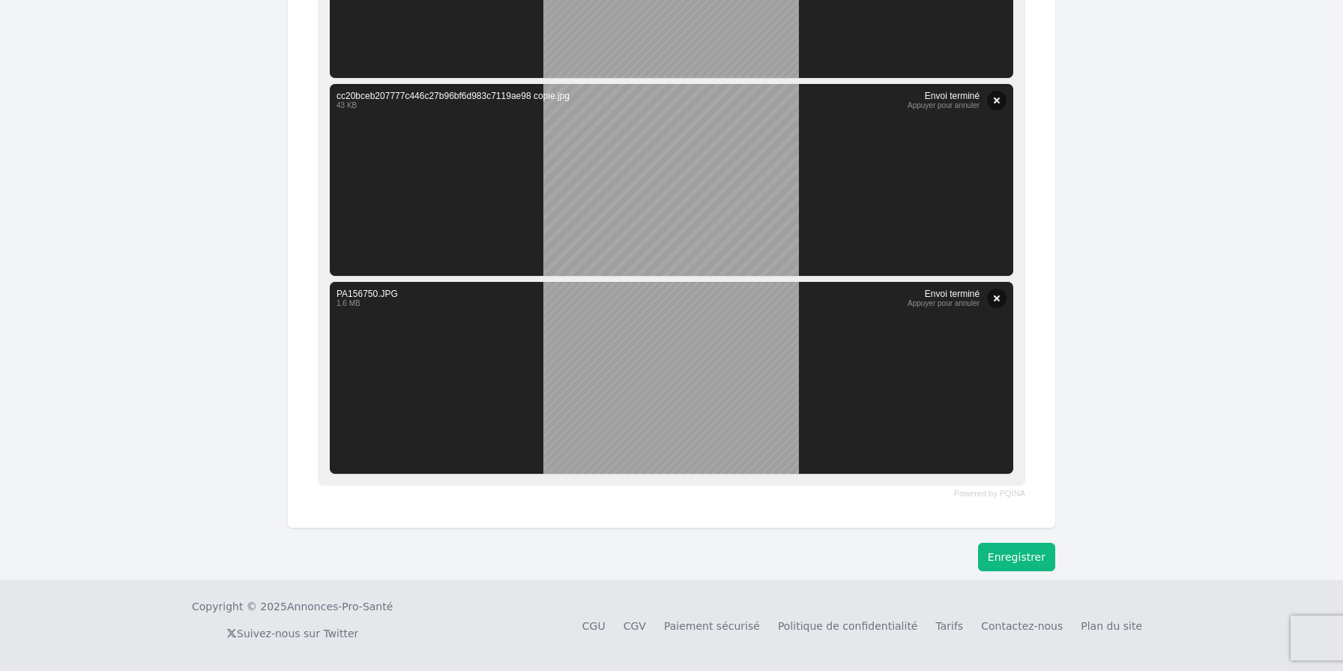
click at [1028, 557] on button "Enregistrer" at bounding box center [1016, 557] width 77 height 28
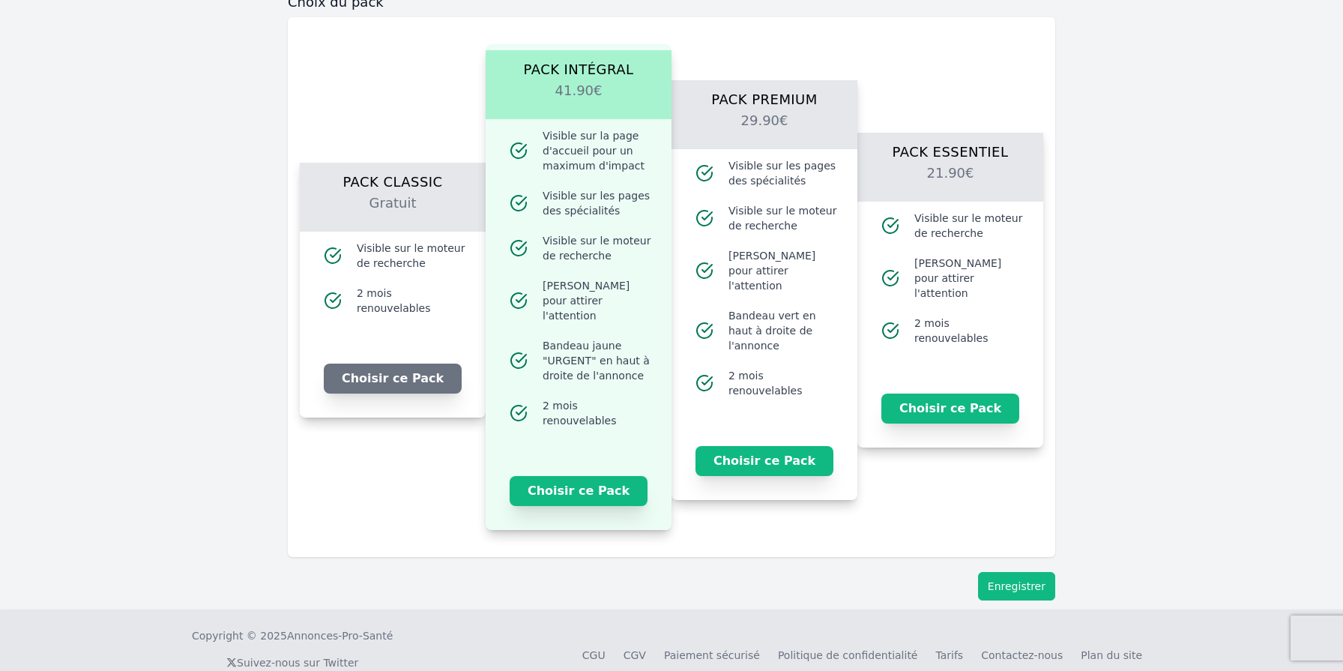
scroll to position [1555, 0]
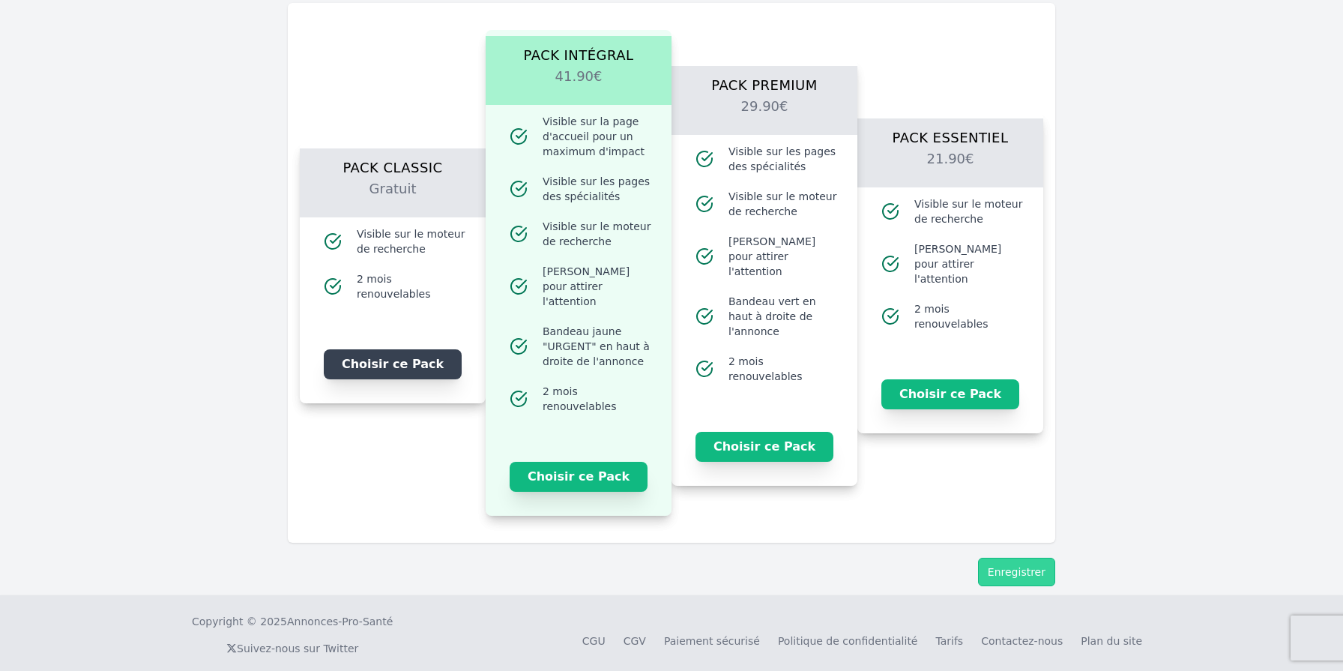
click at [405, 364] on button "Choisir ce Pack" at bounding box center [393, 364] width 138 height 30
click at [1028, 558] on button "Enregistrer" at bounding box center [1016, 572] width 77 height 28
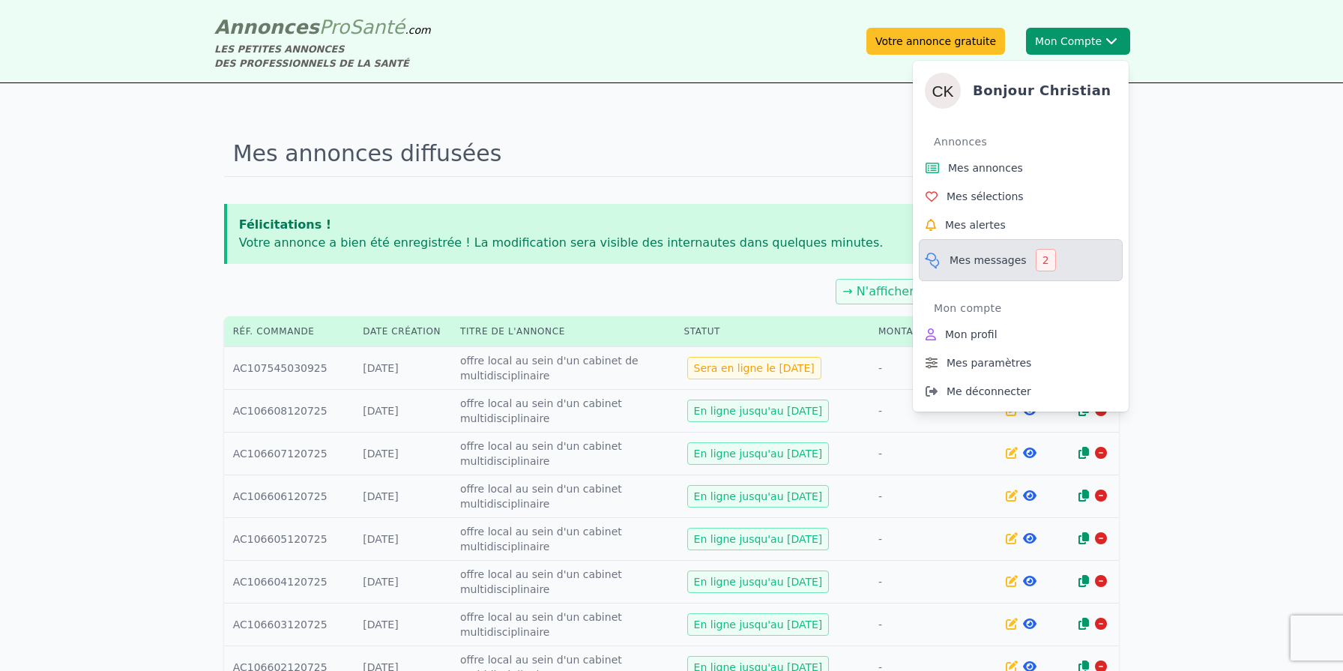
click at [1007, 262] on span "Mes messages" at bounding box center [988, 260] width 77 height 15
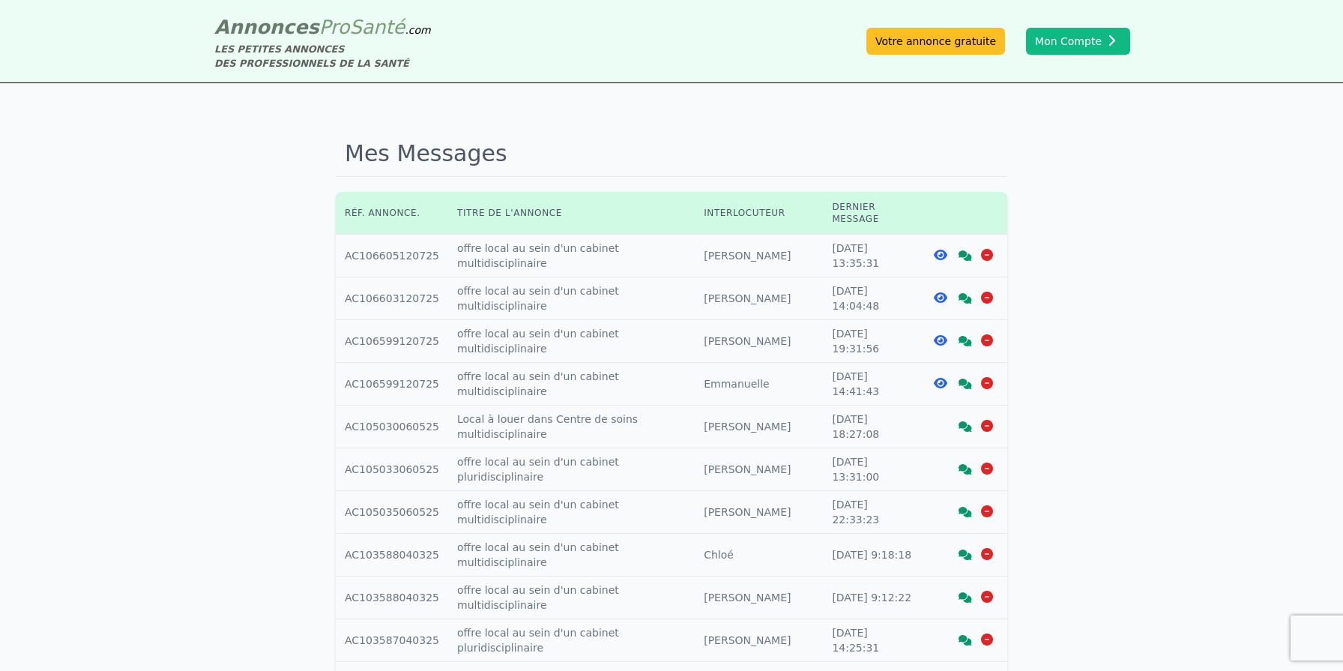
click at [1228, 220] on div "Mes Messages Réf. annonce. Titre de l'annonce Interlocuteur Dernier message Réf…" at bounding box center [671, 593] width 1343 height 1021
click at [965, 425] on td at bounding box center [965, 426] width 84 height 43
click at [965, 421] on icon at bounding box center [965, 426] width 13 height 10
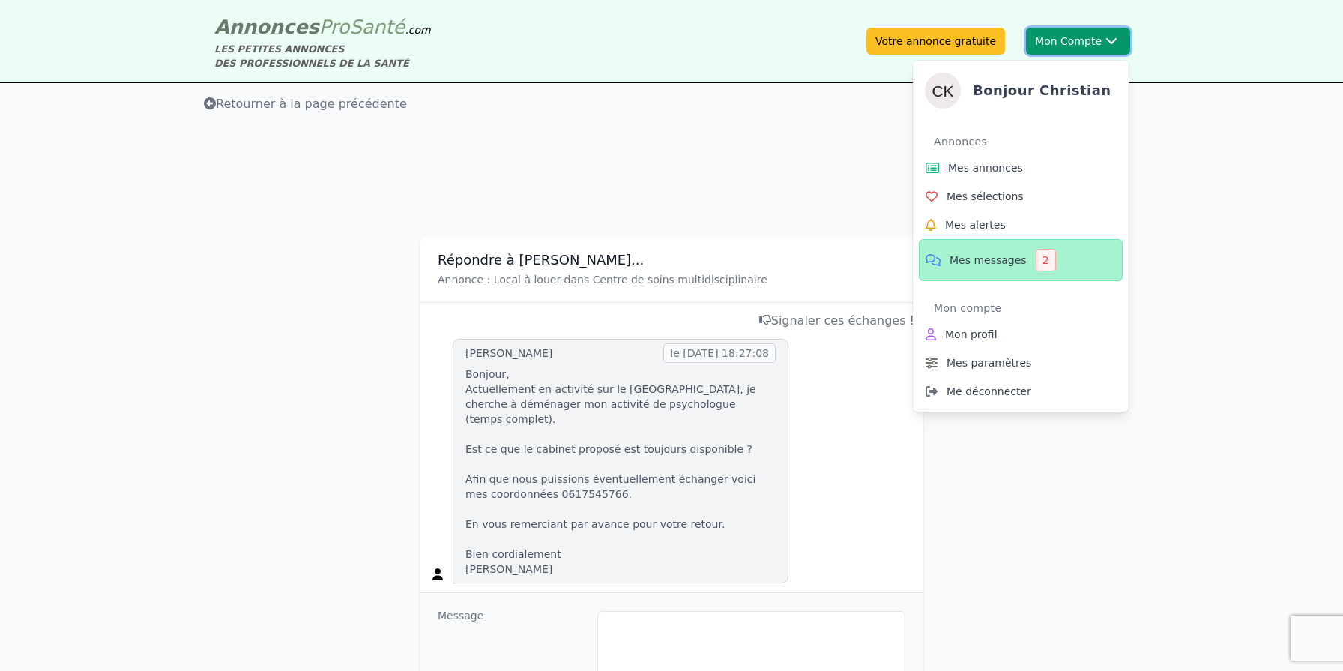
click at [1073, 43] on button "Mon Compte Bonjour [DEMOGRAPHIC_DATA][PERSON_NAME] annonces Mes sélections Mes …" at bounding box center [1078, 41] width 104 height 27
click at [980, 259] on span "Mes messages" at bounding box center [988, 260] width 77 height 15
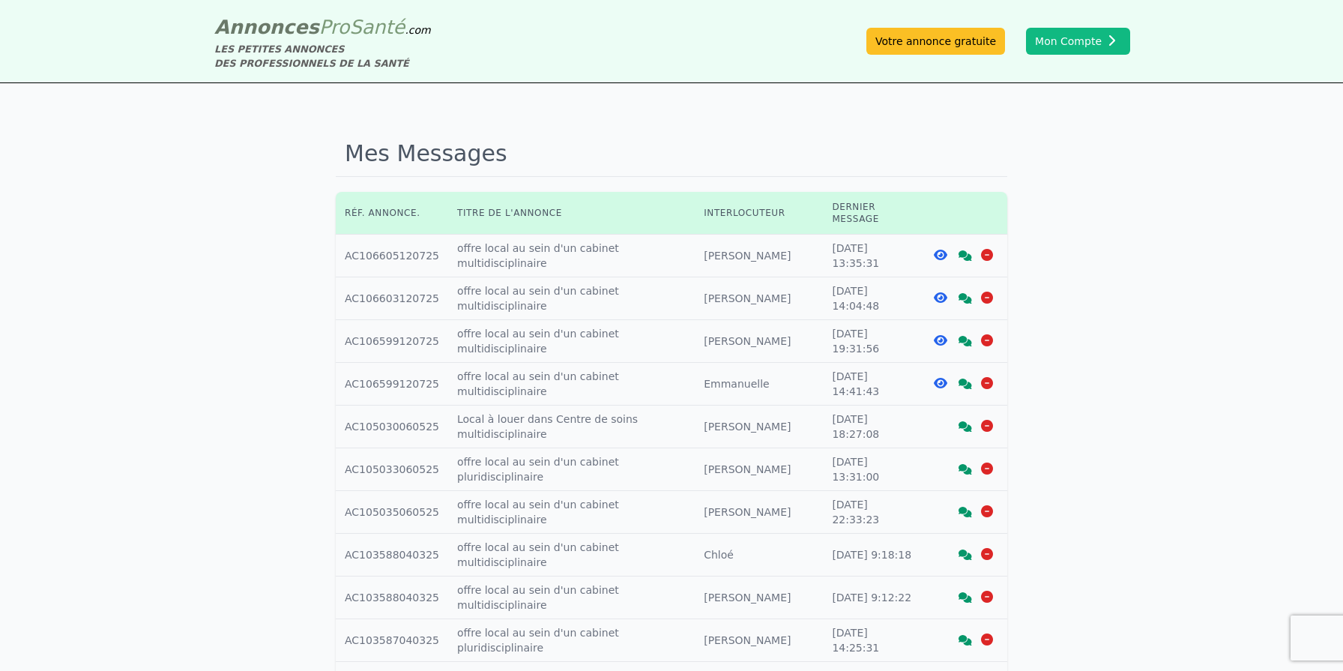
click at [1176, 376] on div "Mes Messages Réf. annonce. Titre de l'annonce Interlocuteur Dernier message Réf…" at bounding box center [671, 593] width 1343 height 1021
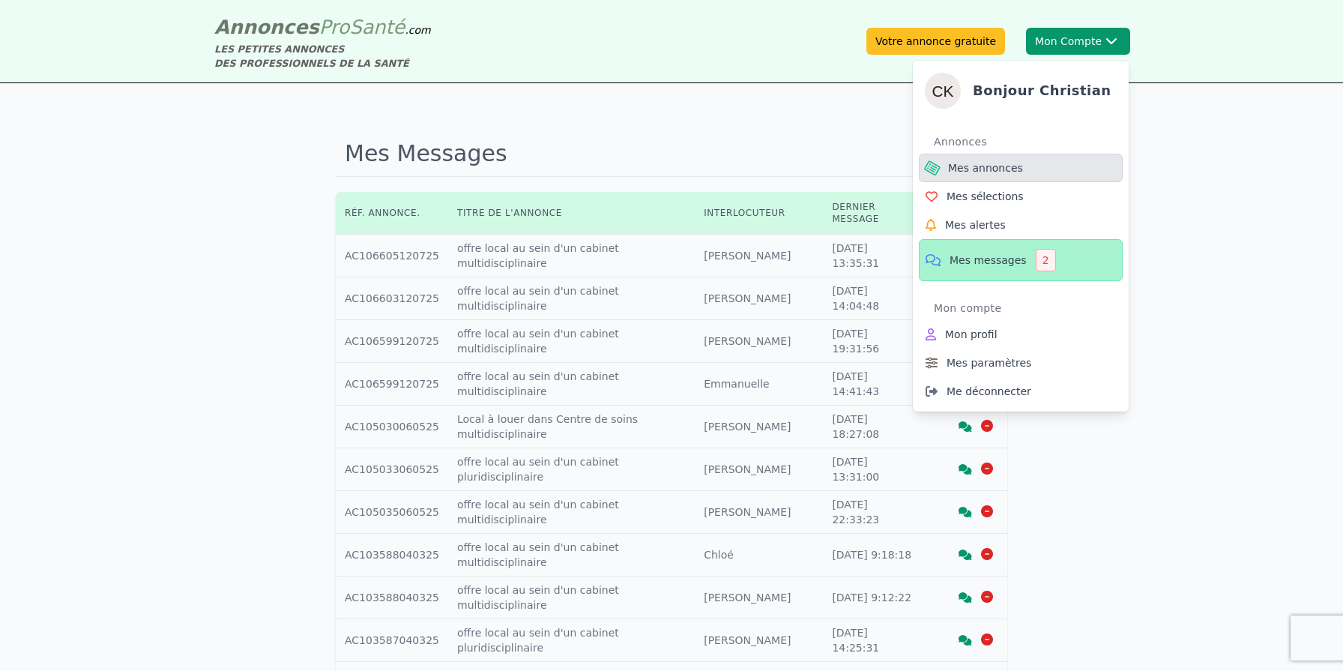
click at [1019, 172] on span "Mes annonces" at bounding box center [985, 167] width 75 height 15
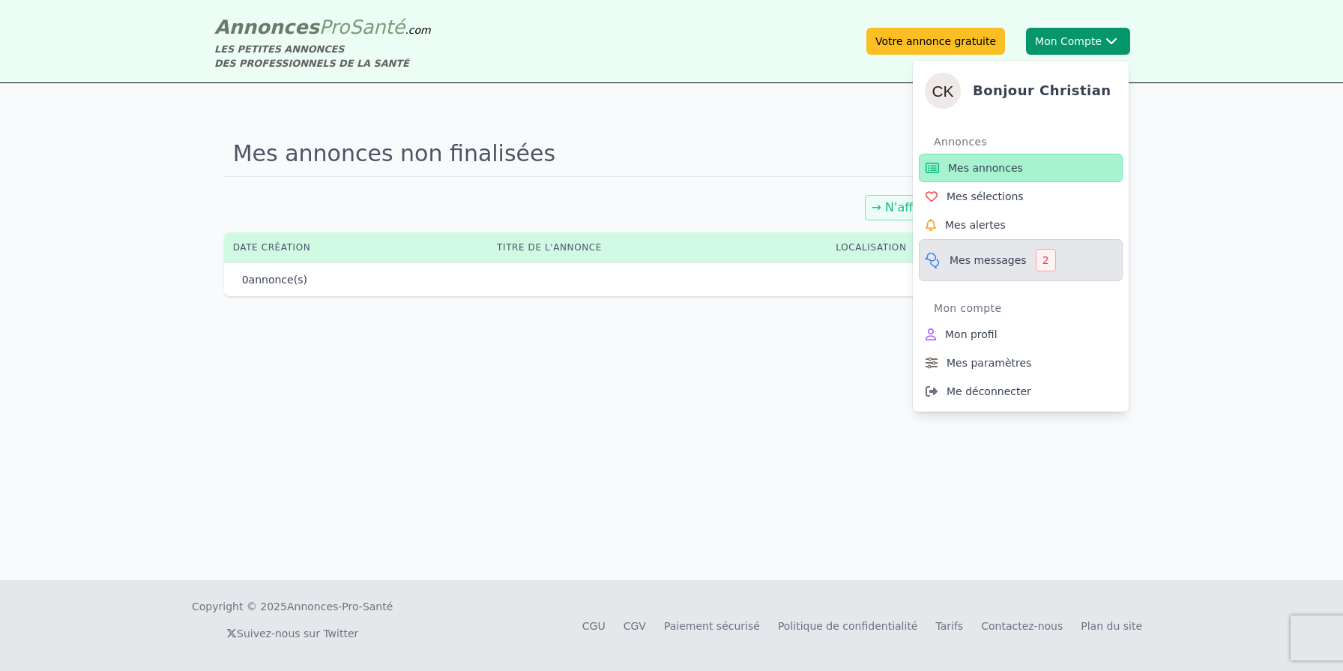
click at [1046, 256] on div "2" at bounding box center [1046, 260] width 20 height 22
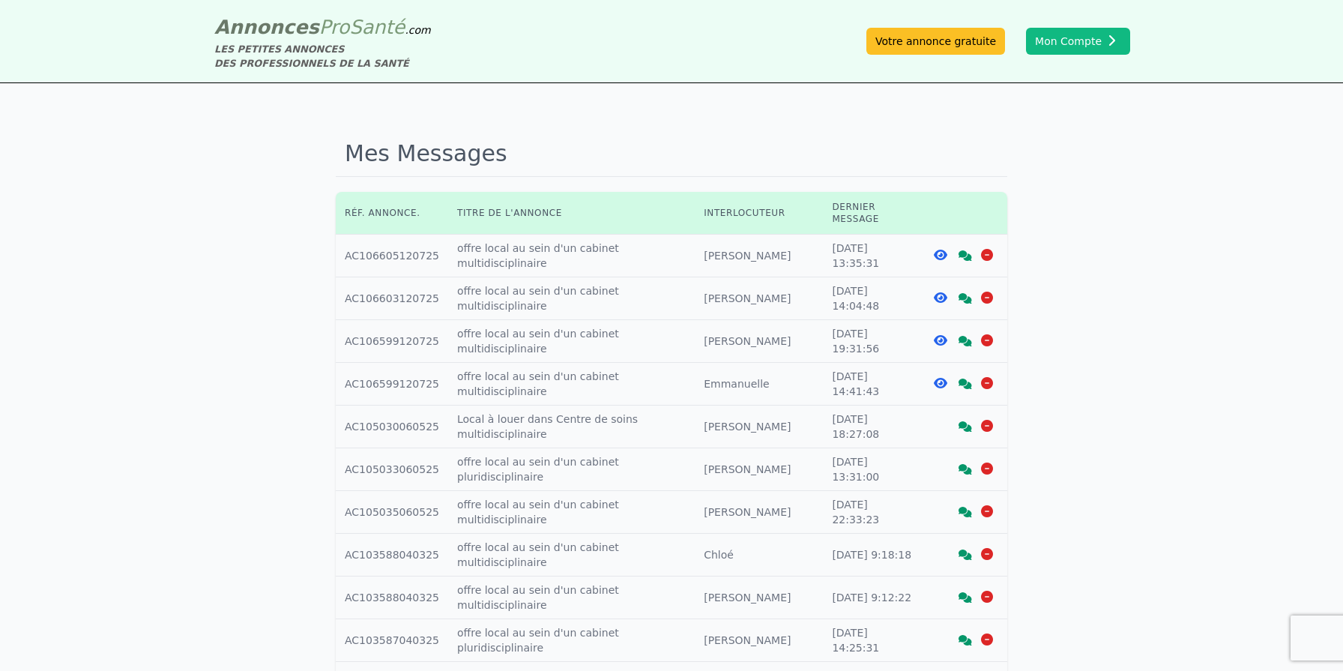
click at [1195, 367] on div "Mes Messages Réf. annonce. Titre de l'annonce Interlocuteur Dernier message Réf…" at bounding box center [671, 593] width 1343 height 1021
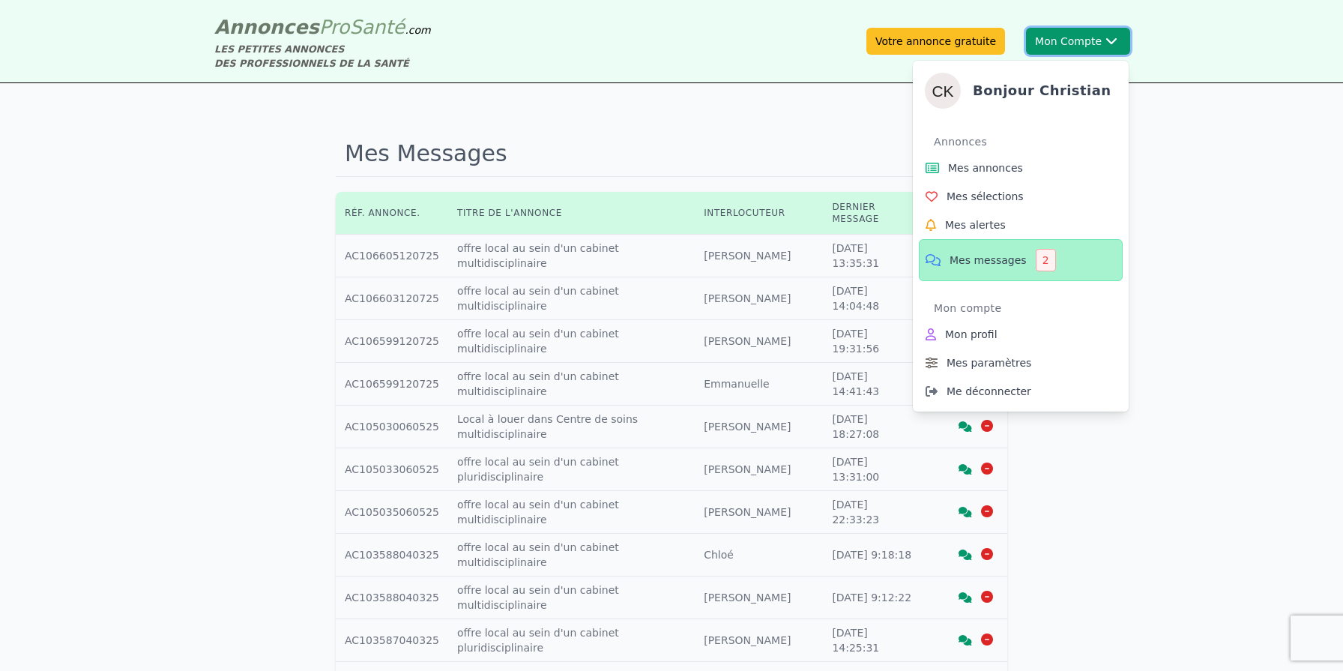
click at [1094, 40] on button "Mon Compte Bonjour [DEMOGRAPHIC_DATA][PERSON_NAME] annonces Mes sélections Mes …" at bounding box center [1078, 41] width 104 height 27
click at [932, 165] on icon at bounding box center [932, 168] width 18 height 17
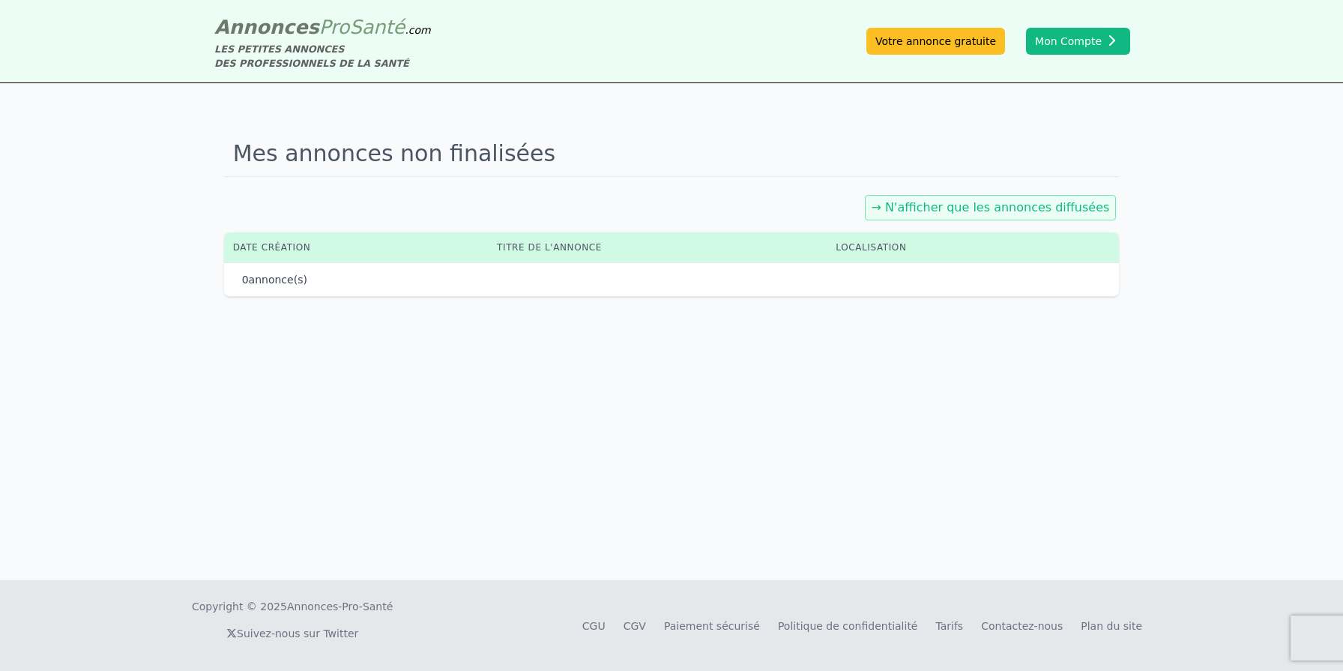
click at [1037, 213] on link "→ N'afficher que les annonces diffusées" at bounding box center [991, 207] width 238 height 14
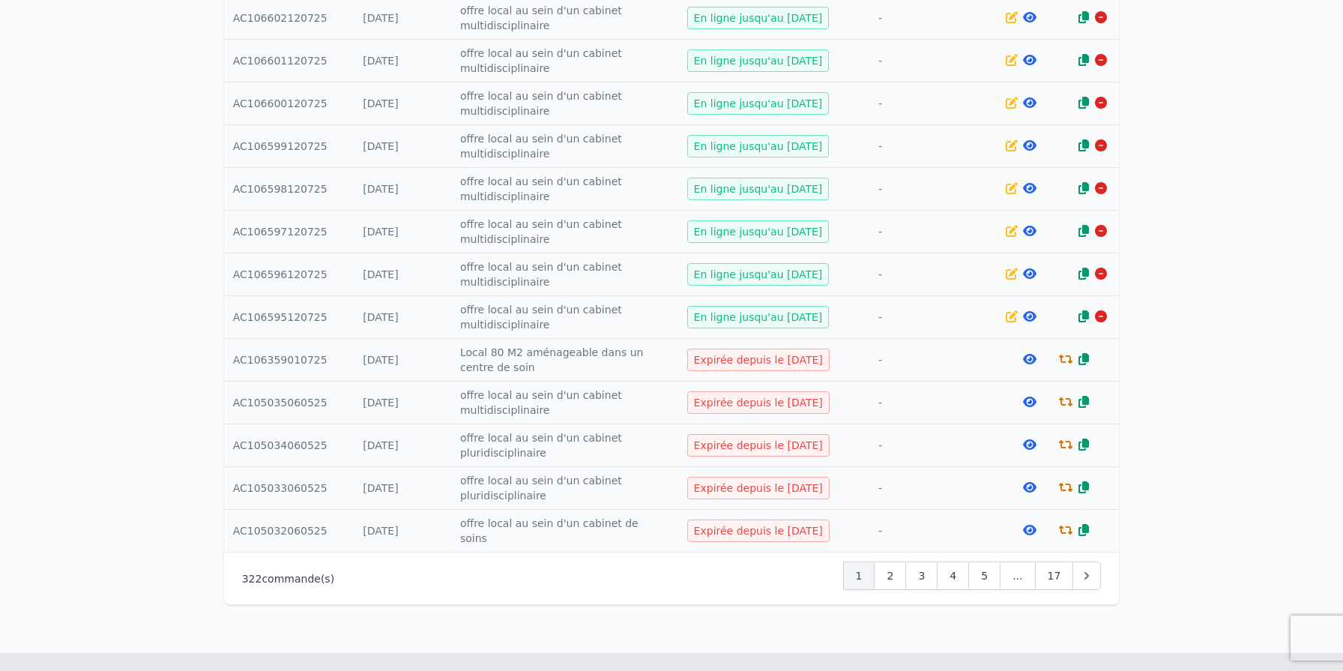
scroll to position [567, 0]
click at [1030, 354] on icon at bounding box center [1029, 358] width 13 height 12
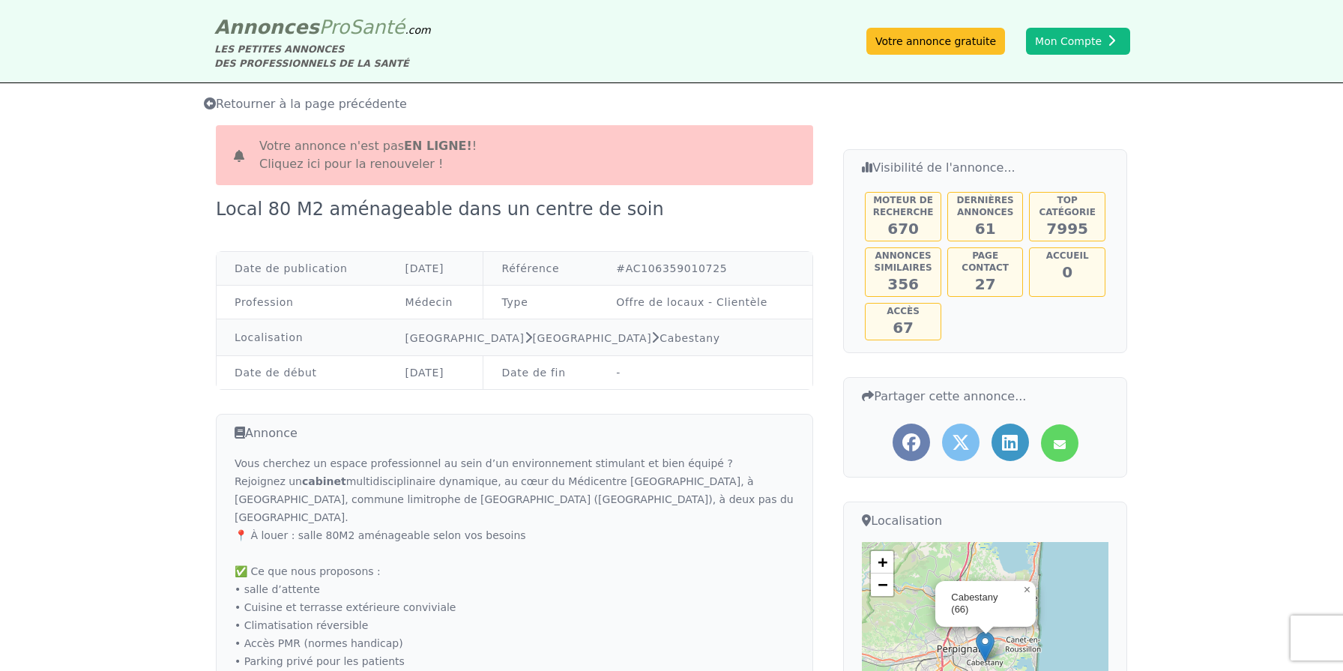
click at [388, 163] on link "Cliquez ici pour la renouveler !" at bounding box center [351, 164] width 184 height 14
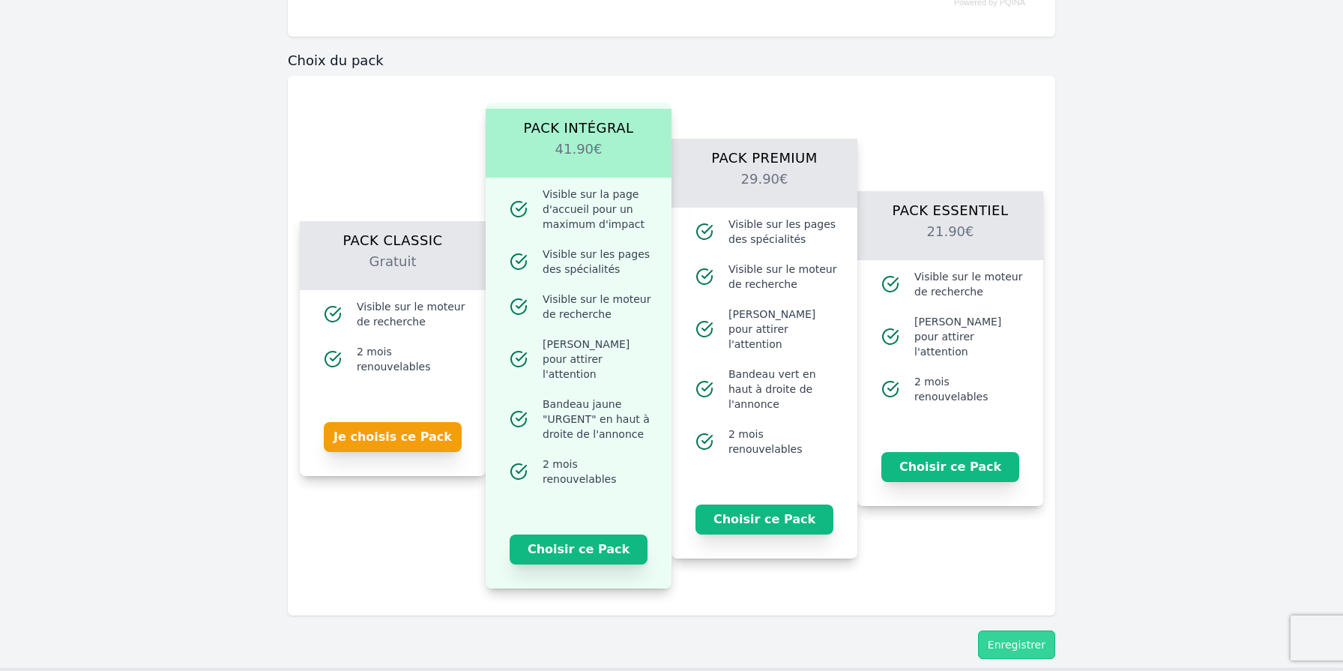
scroll to position [1650, 0]
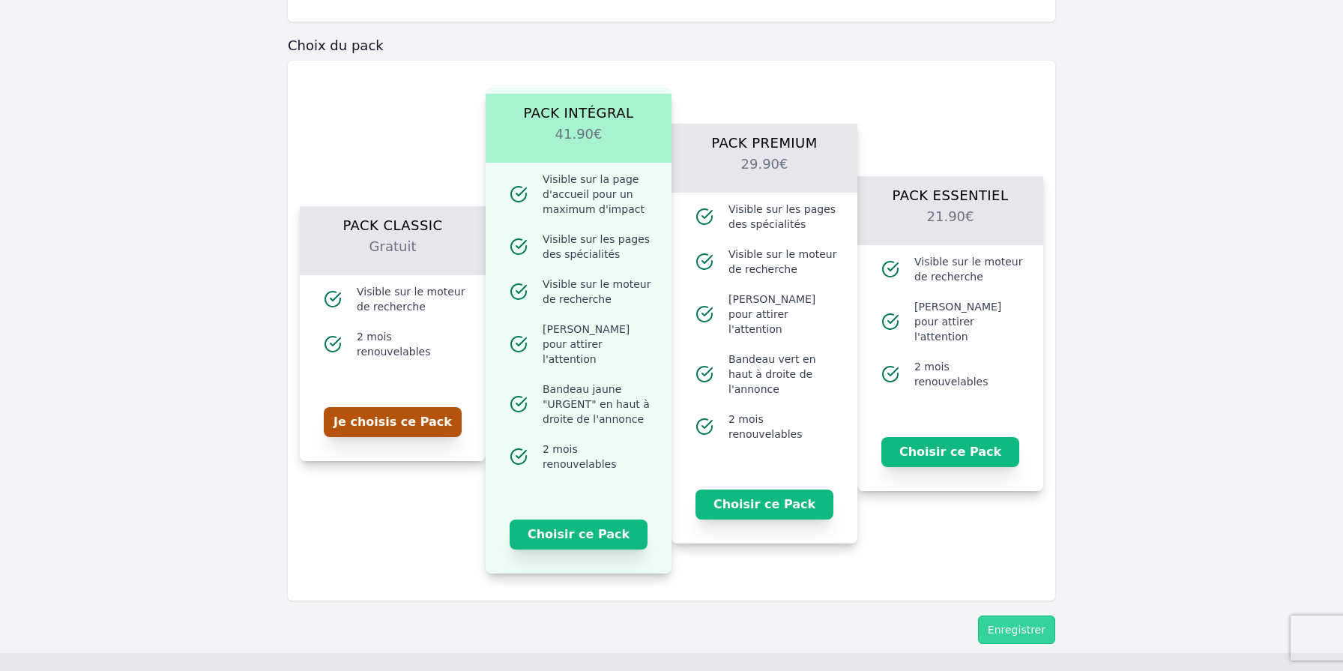
click at [408, 417] on button "Je choisis ce Pack" at bounding box center [393, 422] width 138 height 30
click at [1028, 615] on button "Enregistrer" at bounding box center [1016, 629] width 77 height 28
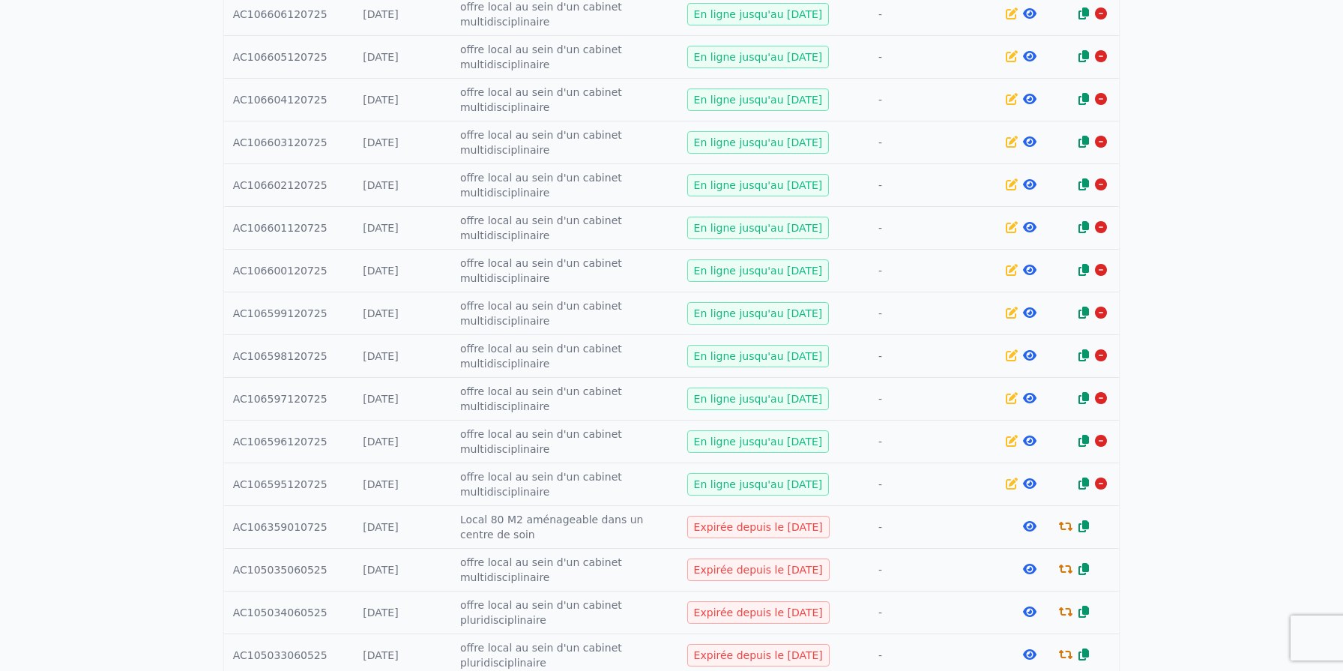
scroll to position [526, 0]
click at [1030, 525] on icon at bounding box center [1029, 525] width 13 height 12
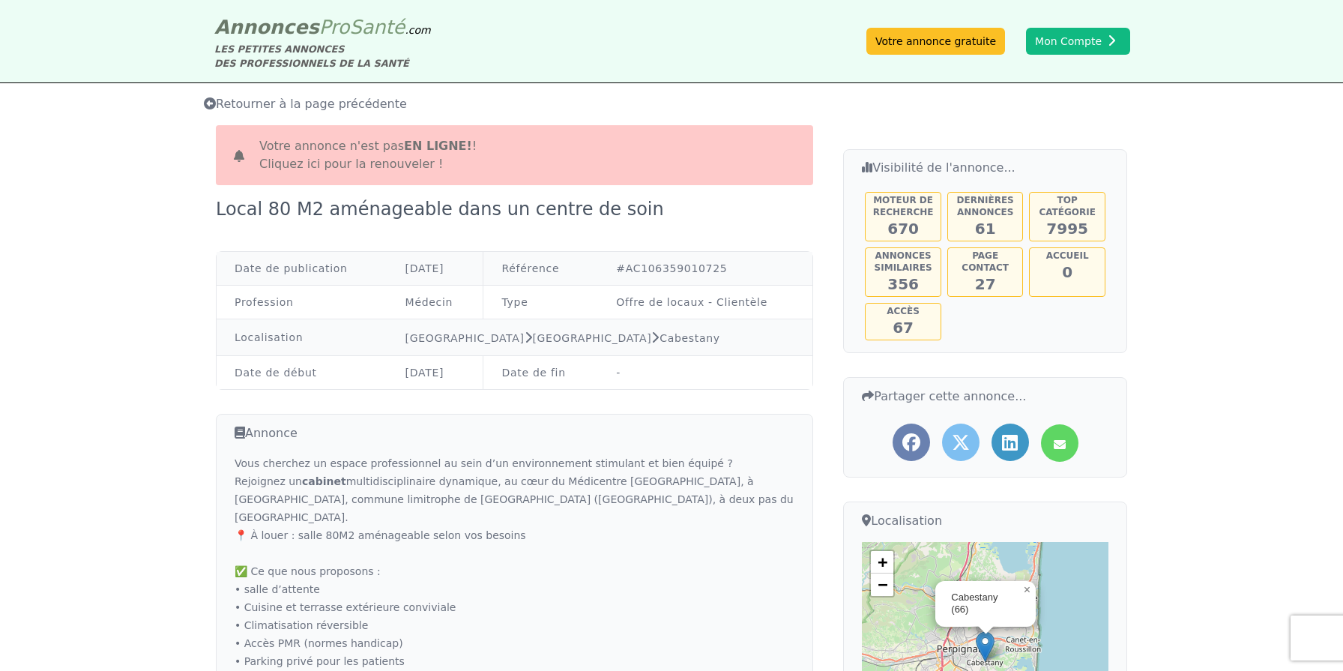
click at [397, 169] on link "Cliquez ici pour la renouveler !" at bounding box center [351, 164] width 184 height 14
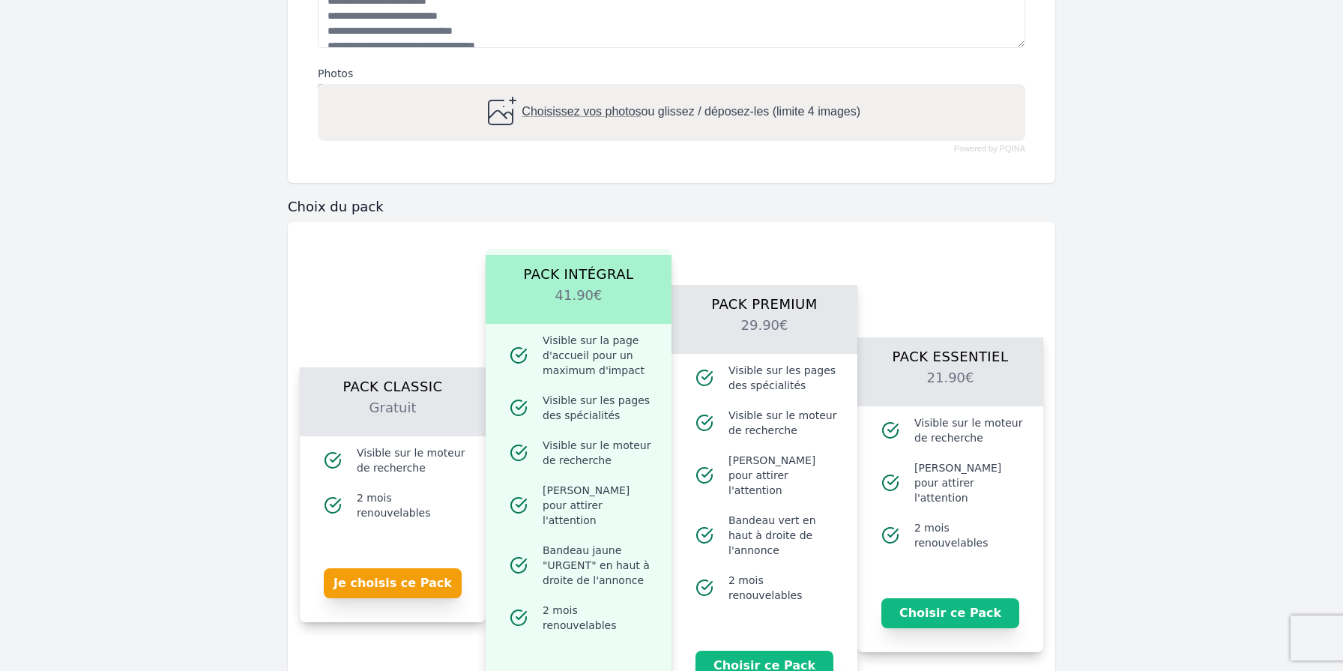
scroll to position [739, 0]
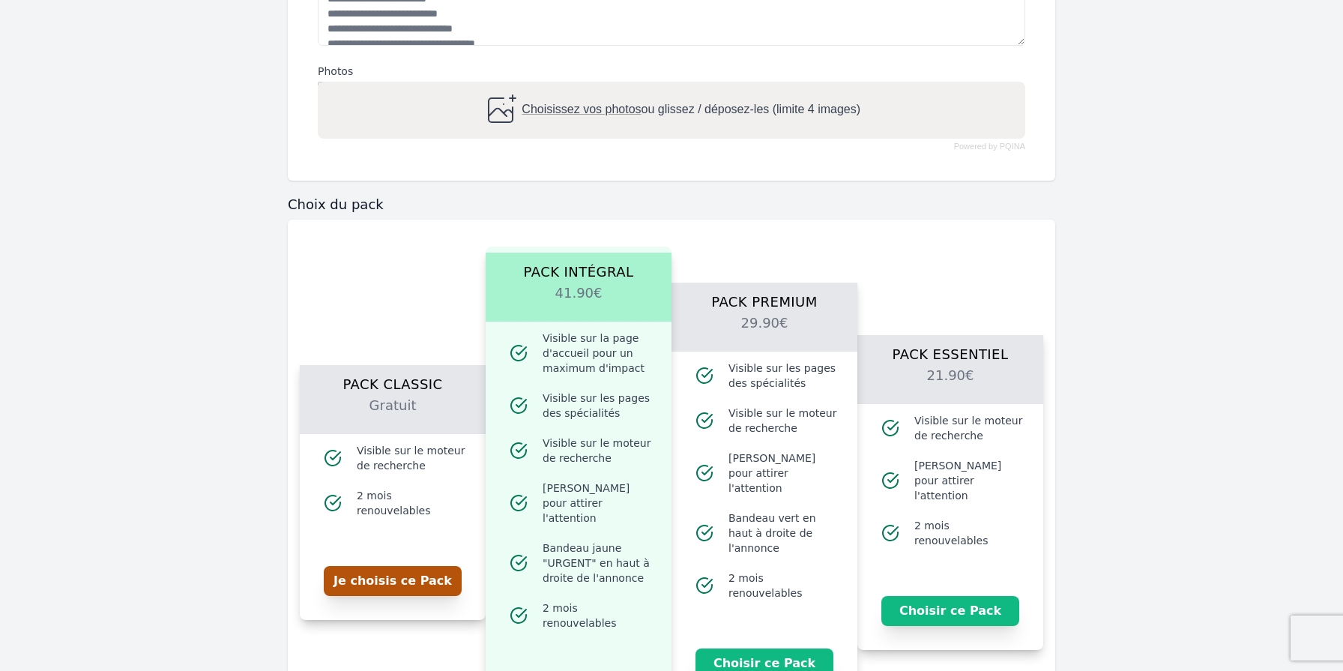
click at [397, 573] on button "Je choisis ce Pack" at bounding box center [393, 581] width 138 height 30
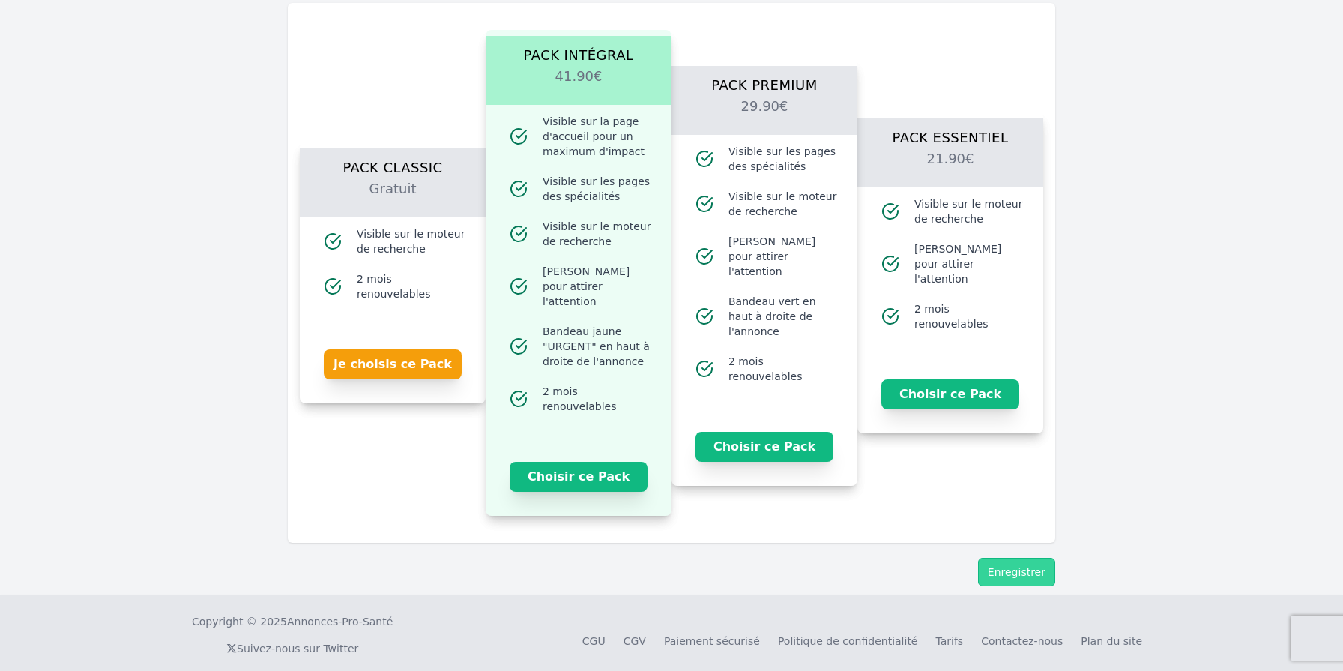
scroll to position [980, 0]
click at [1010, 567] on button "Enregistrer" at bounding box center [1016, 572] width 77 height 28
click at [1023, 558] on button "Enregistrer" at bounding box center [1016, 572] width 77 height 28
click at [418, 356] on button "Je choisis ce Pack" at bounding box center [393, 364] width 138 height 30
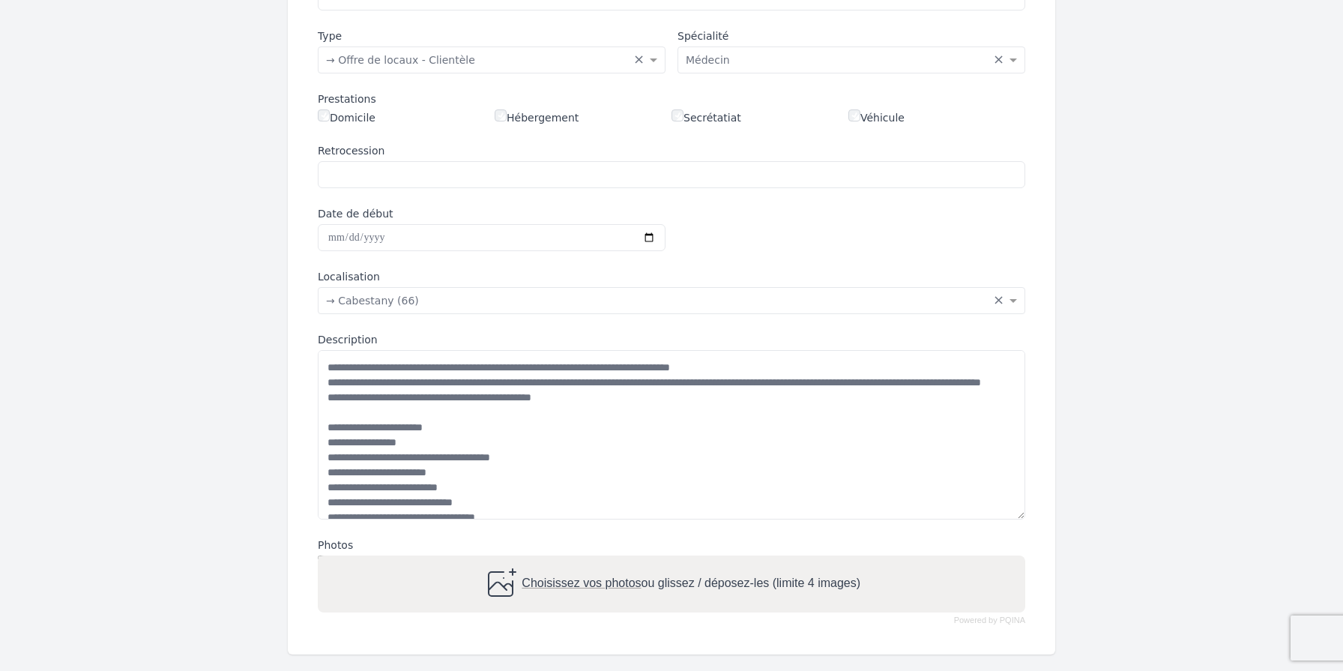
scroll to position [0, 0]
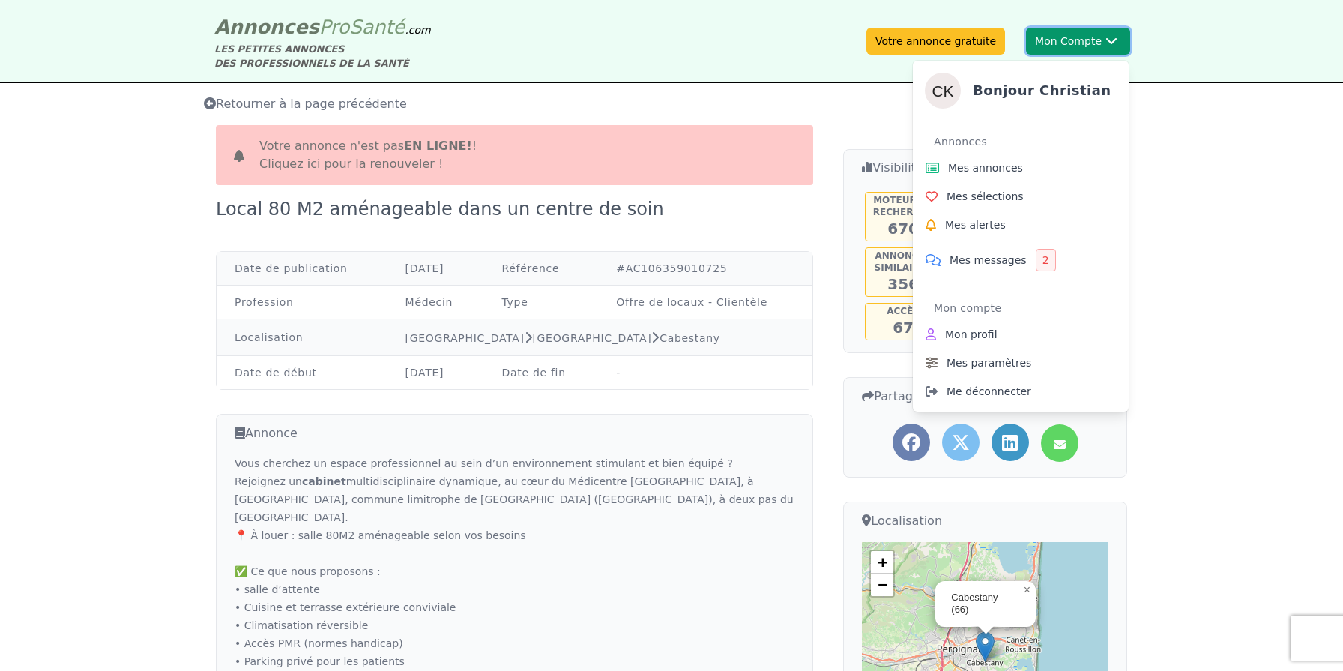
click at [1073, 37] on button "Mon Compte Bonjour [DEMOGRAPHIC_DATA][PERSON_NAME] annonces Mes sélections Mes …" at bounding box center [1078, 41] width 104 height 27
click at [986, 172] on span "Mes annonces" at bounding box center [985, 167] width 75 height 15
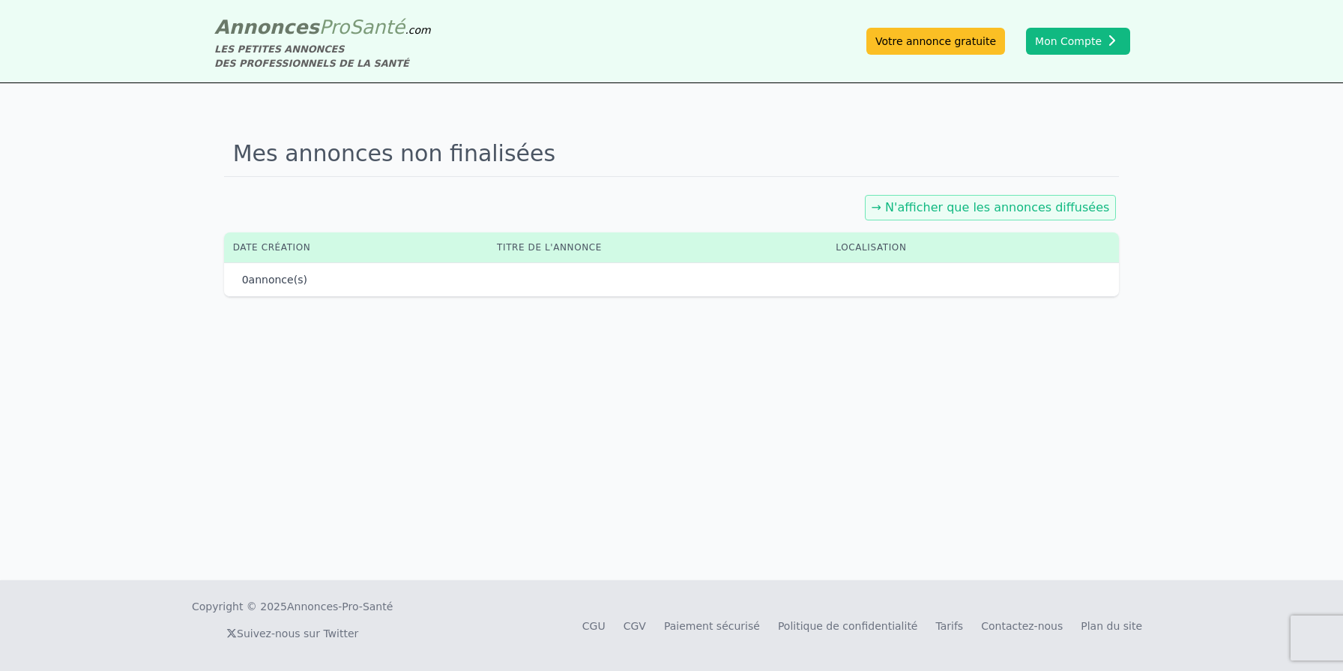
click at [1000, 210] on link "→ N'afficher que les annonces diffusées" at bounding box center [991, 207] width 238 height 14
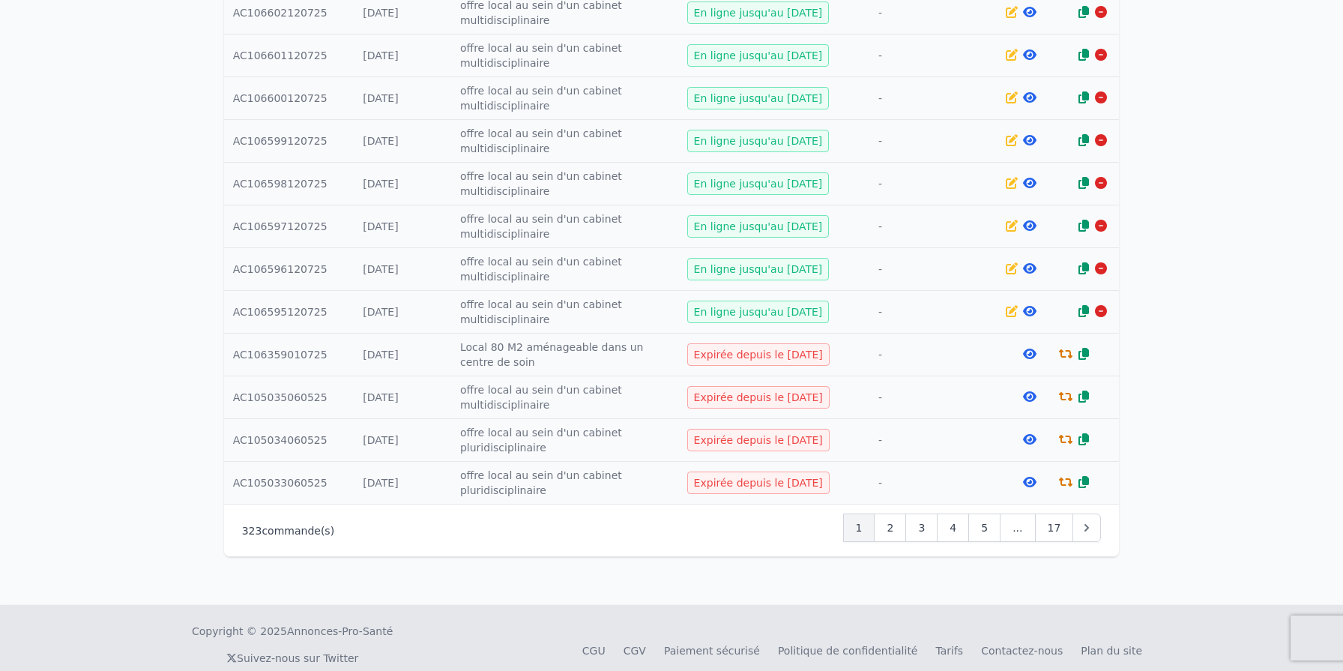
scroll to position [637, 0]
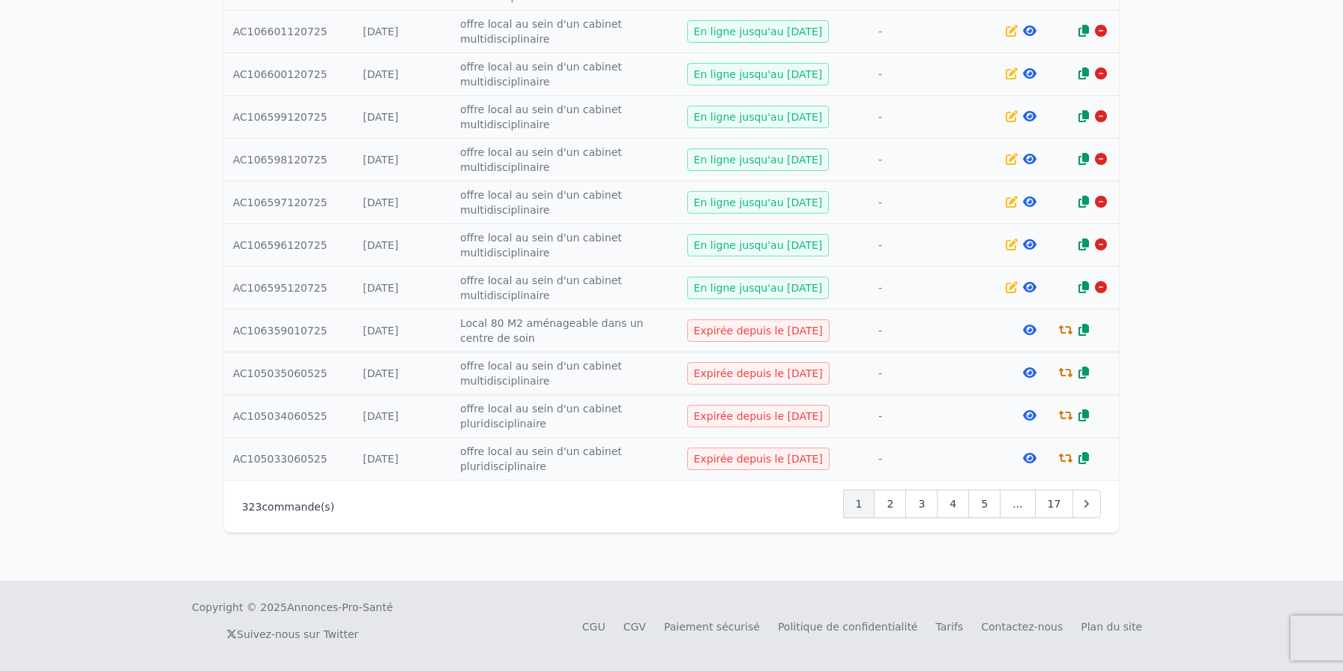
click at [1032, 373] on icon at bounding box center [1029, 373] width 13 height 12
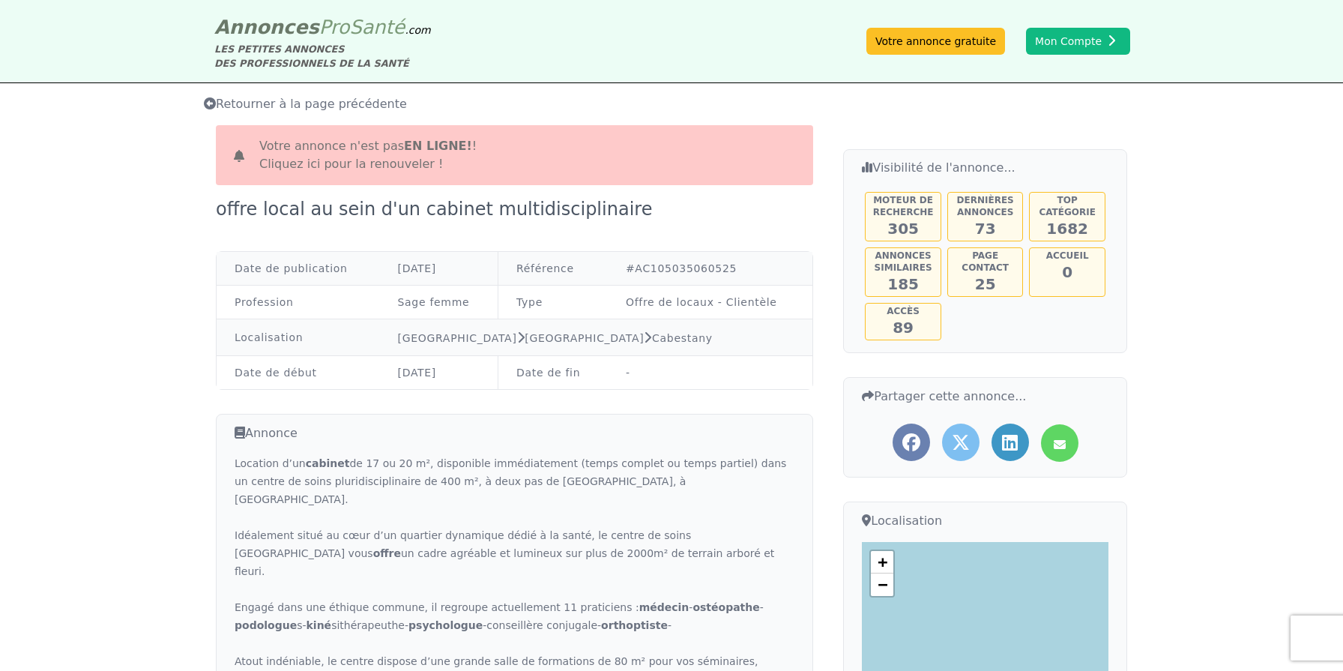
click at [352, 148] on span "Votre annonce n'est pas en ligne! ! Cliquez ici pour la renouveler !" at bounding box center [367, 155] width 217 height 36
click at [352, 169] on link "Cliquez ici pour la renouveler !" at bounding box center [351, 164] width 184 height 14
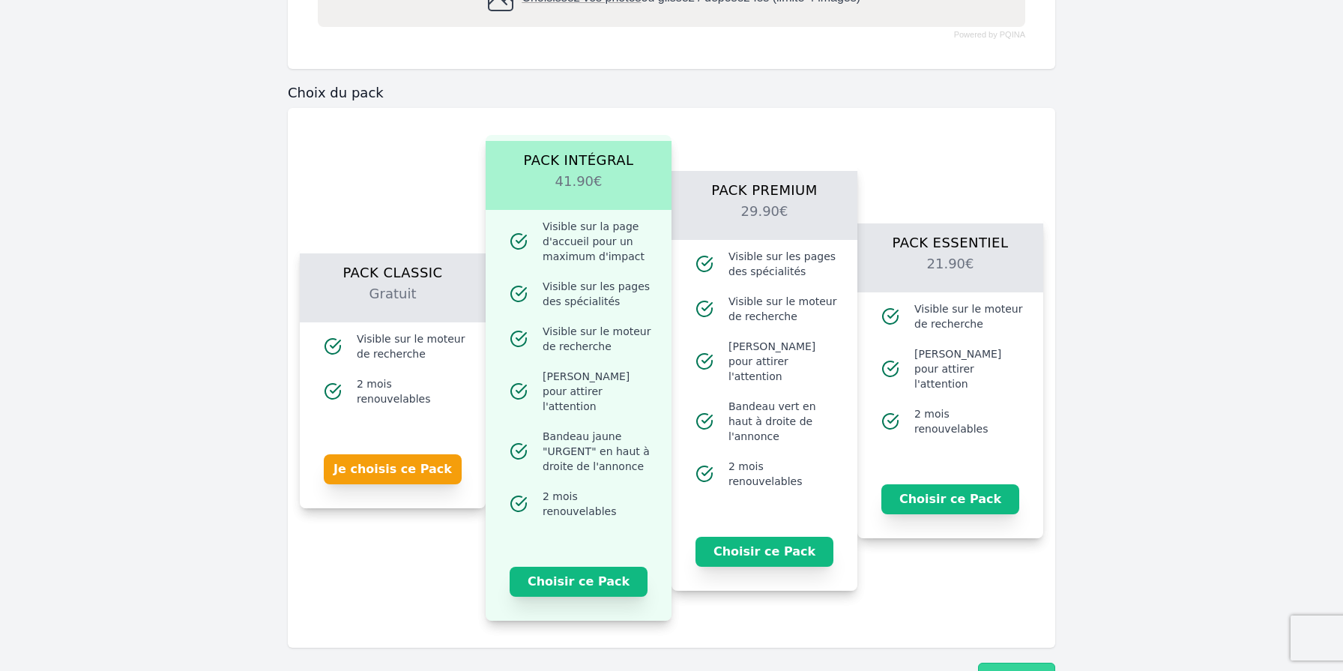
scroll to position [956, 0]
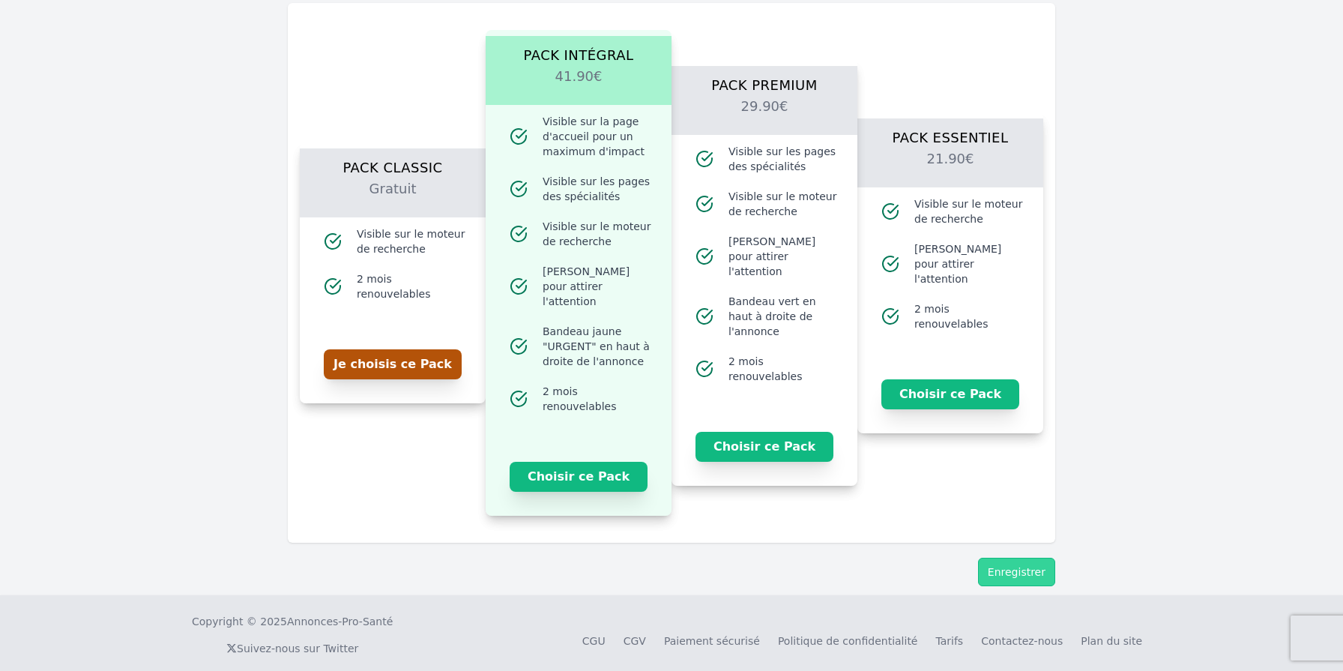
click at [398, 361] on button "Je choisis ce Pack" at bounding box center [393, 364] width 138 height 30
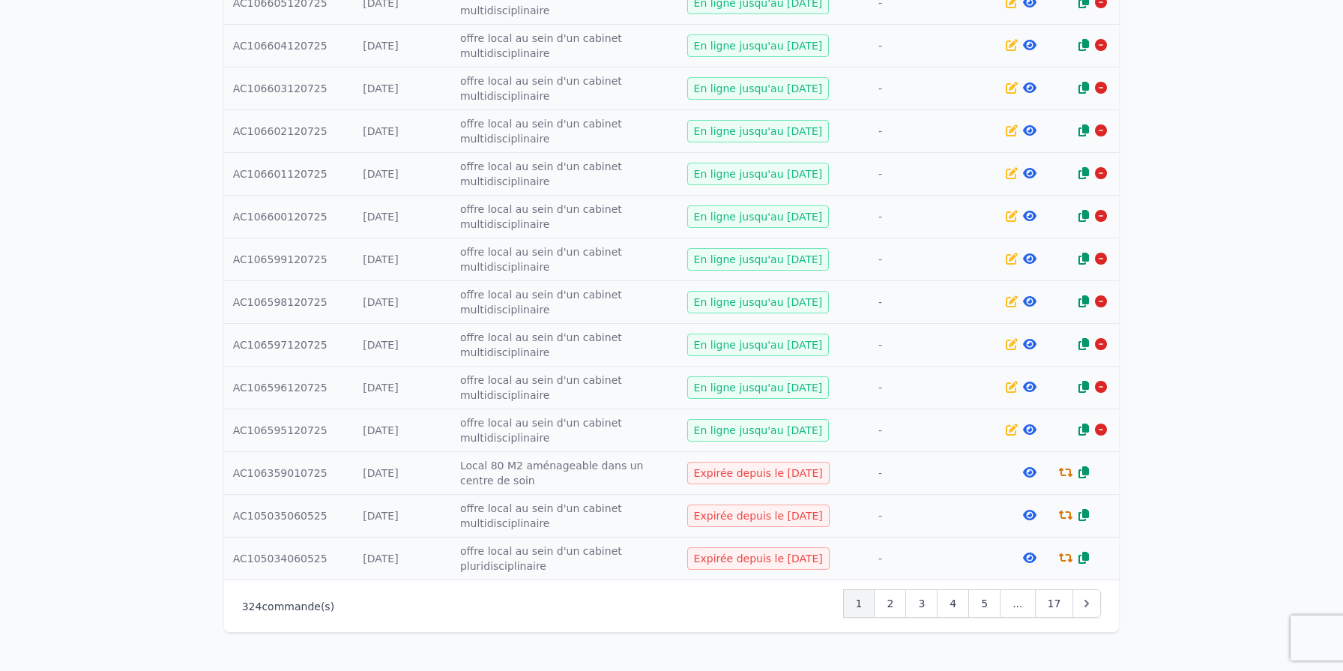
scroll to position [622, 0]
click at [1031, 513] on icon at bounding box center [1029, 514] width 13 height 12
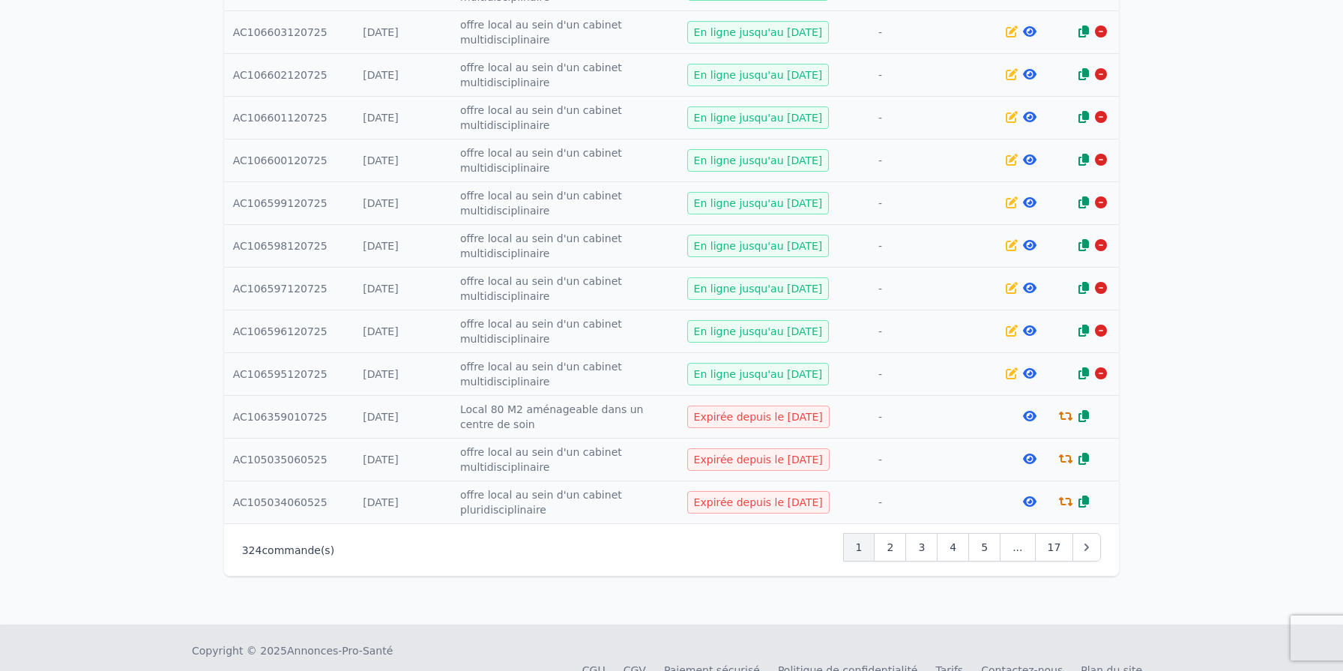
scroll to position [679, 0]
click at [896, 545] on div "2" at bounding box center [890, 545] width 32 height 28
